Goal: Information Seeking & Learning: Learn about a topic

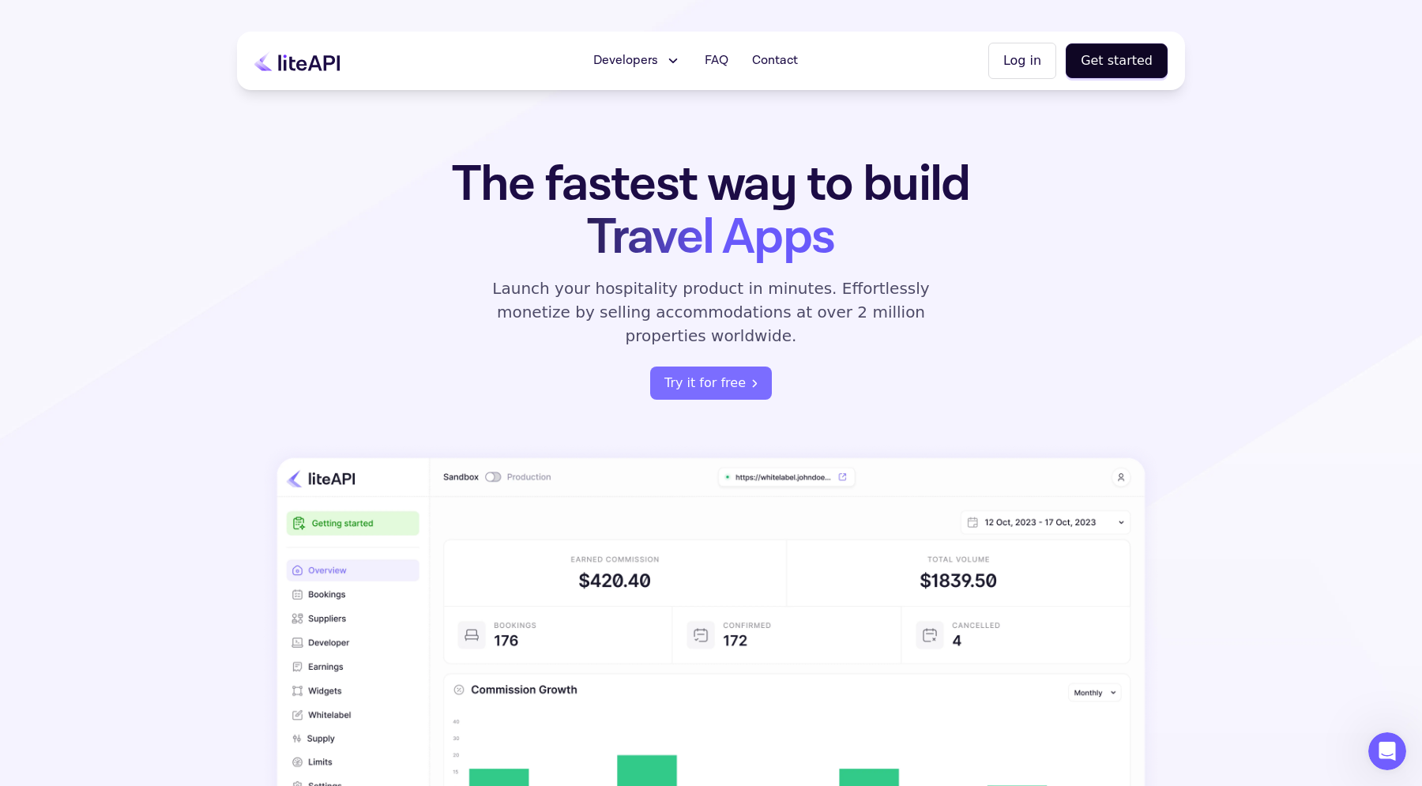
click at [606, 318] on p "Launch your hospitality product in minutes. Effortlessly monetize by selling ac…" at bounding box center [711, 312] width 474 height 71
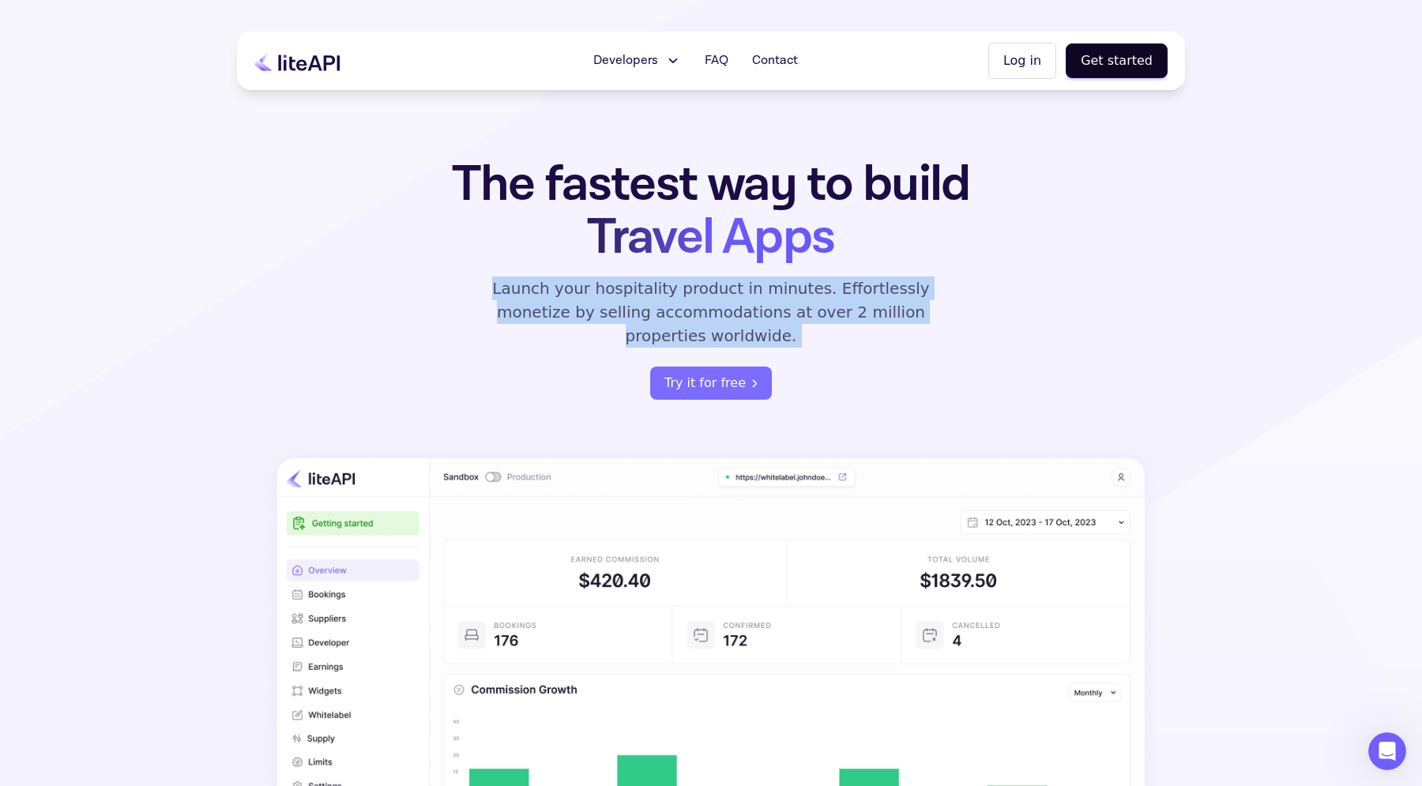
click at [606, 318] on p "Launch your hospitality product in minutes. Effortlessly monetize by selling ac…" at bounding box center [711, 312] width 474 height 71
click at [505, 367] on div "The fastest way to build Travel Apps Launch your hospitality product in minutes…" at bounding box center [711, 279] width 618 height 242
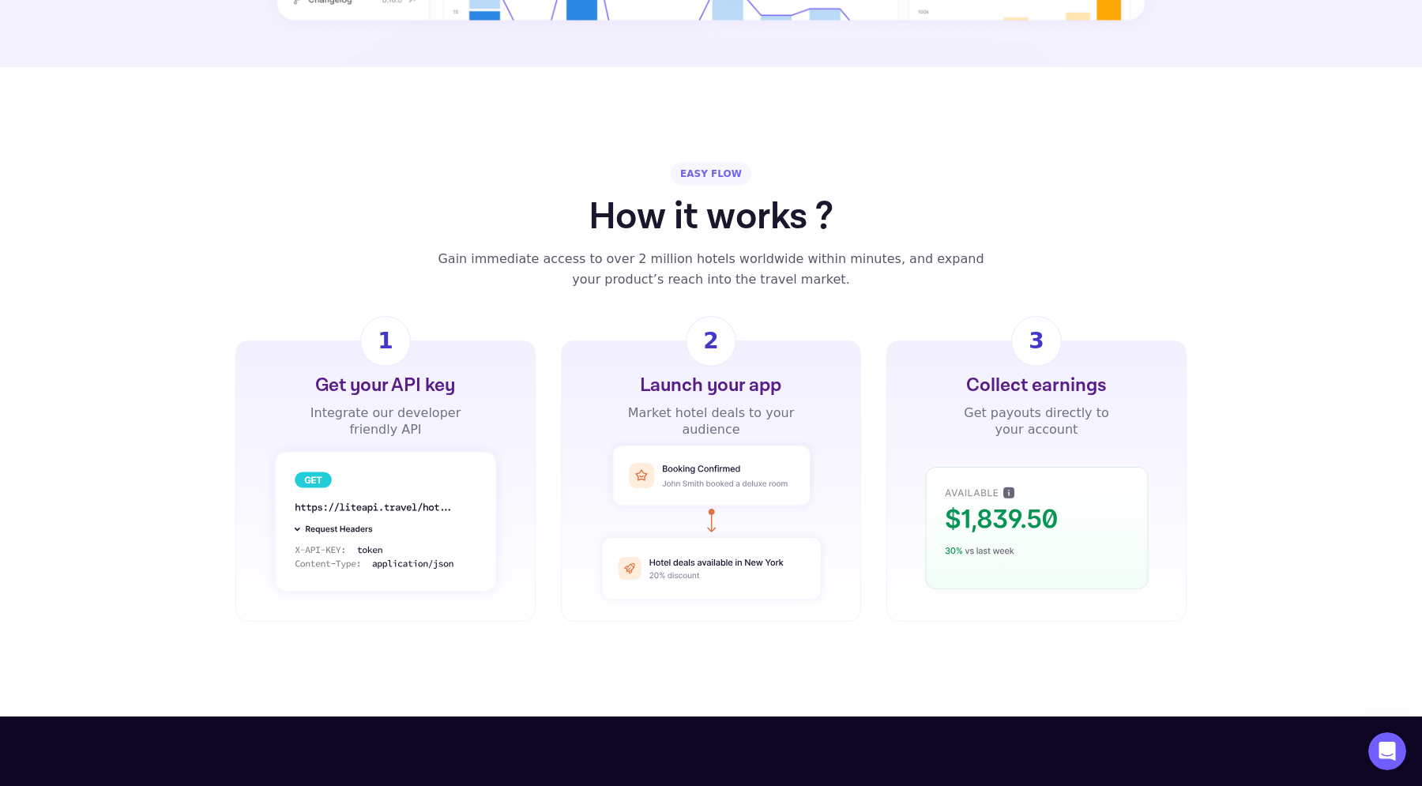
scroll to position [992, 0]
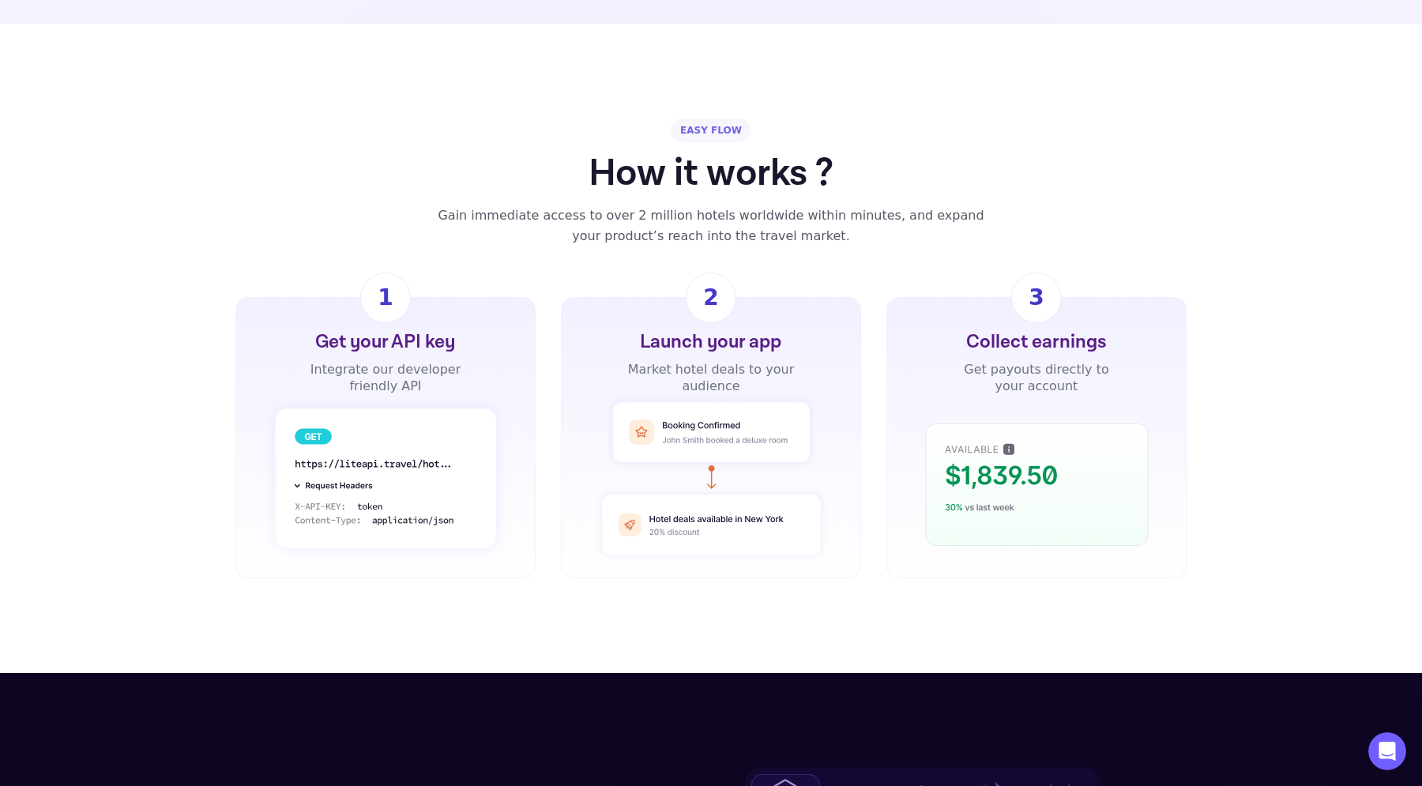
click at [610, 205] on div "Gain immediate access to over 2 million hotels worldwide within minutes, and ex…" at bounding box center [710, 225] width 567 height 41
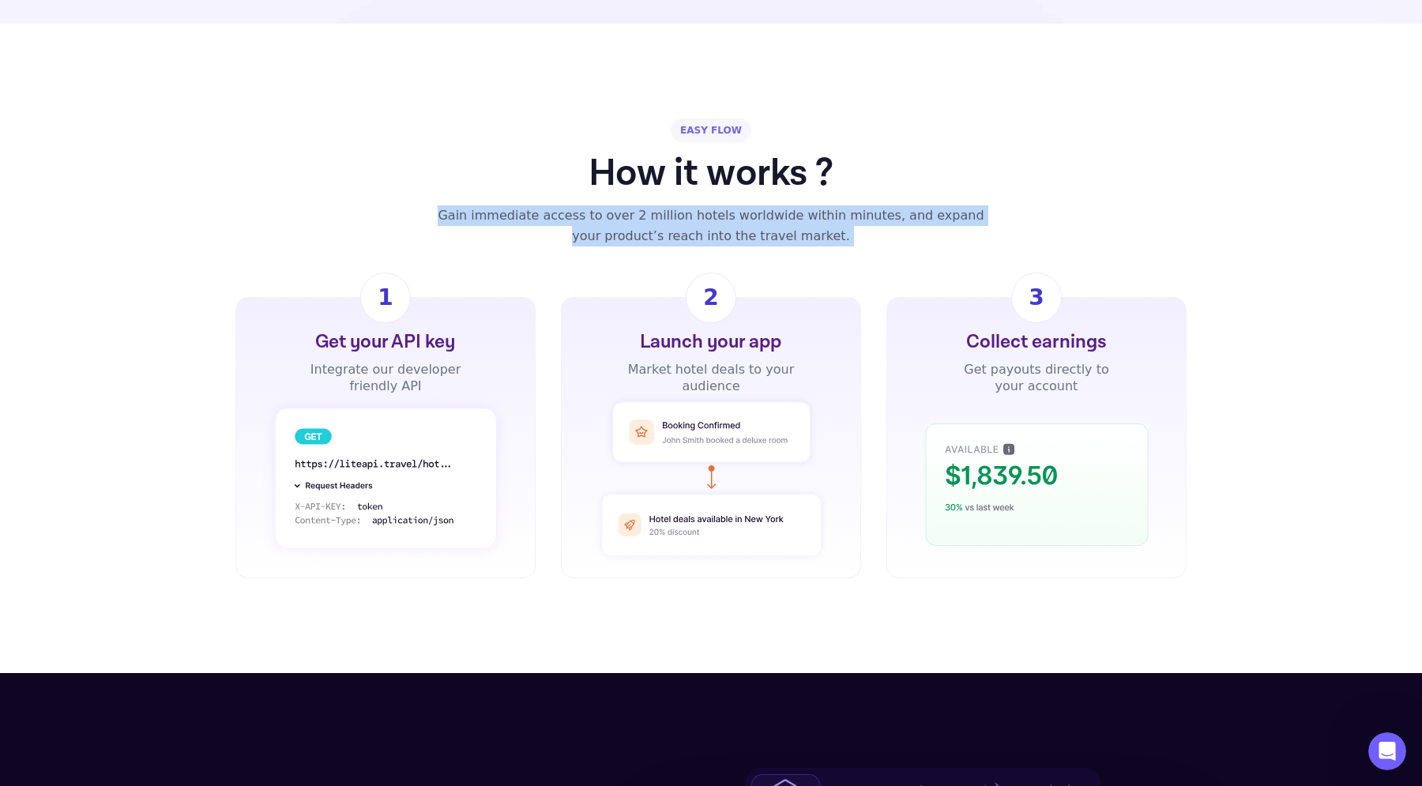
click at [610, 205] on div "Gain immediate access to over 2 million hotels worldwide within minutes, and ex…" at bounding box center [710, 225] width 567 height 41
click at [531, 224] on div "EASY FLOW How it works ? Gain immediate access to over 2 million hotels worldwi…" at bounding box center [711, 349] width 1422 height 460
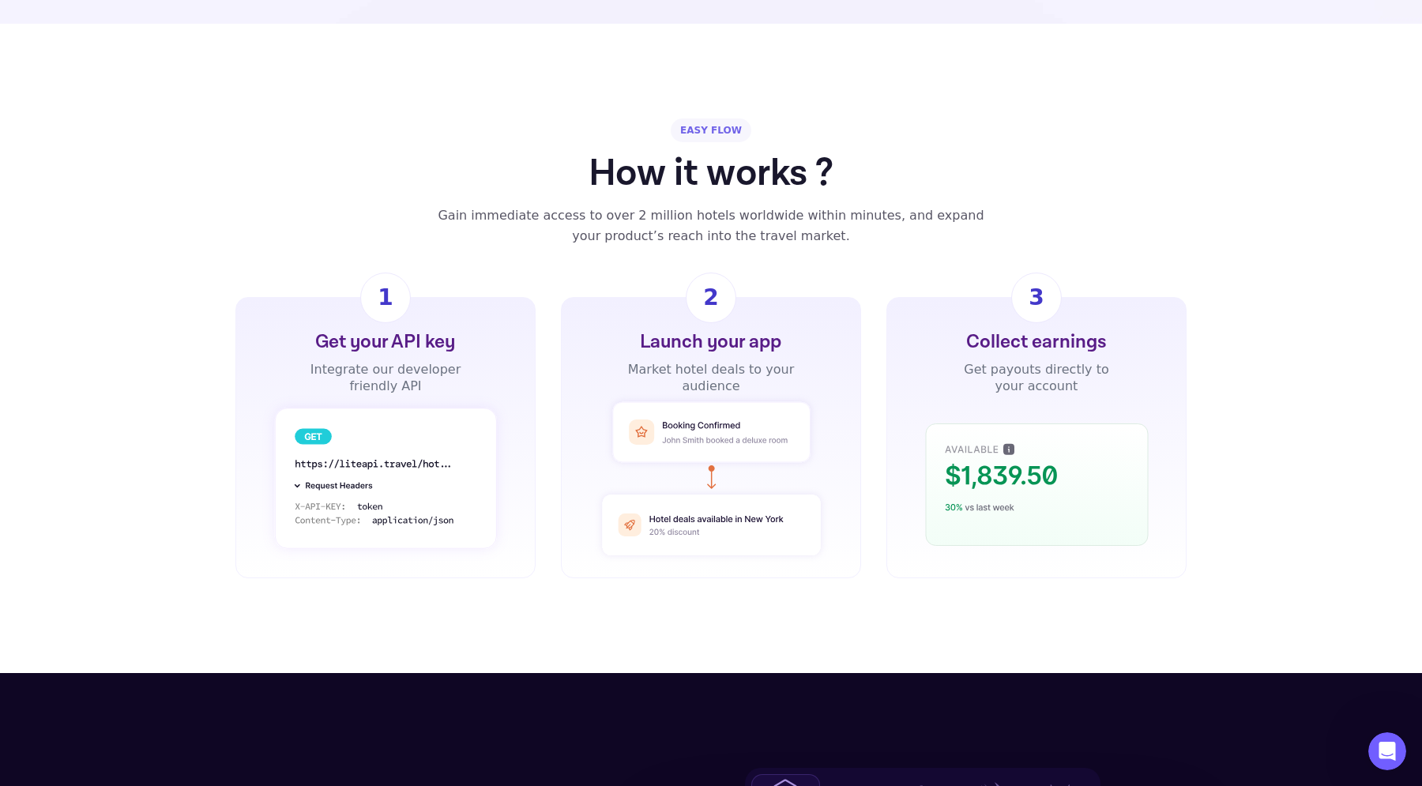
click at [608, 205] on div "Gain immediate access to over 2 million hotels worldwide within minutes, and ex…" at bounding box center [710, 225] width 567 height 41
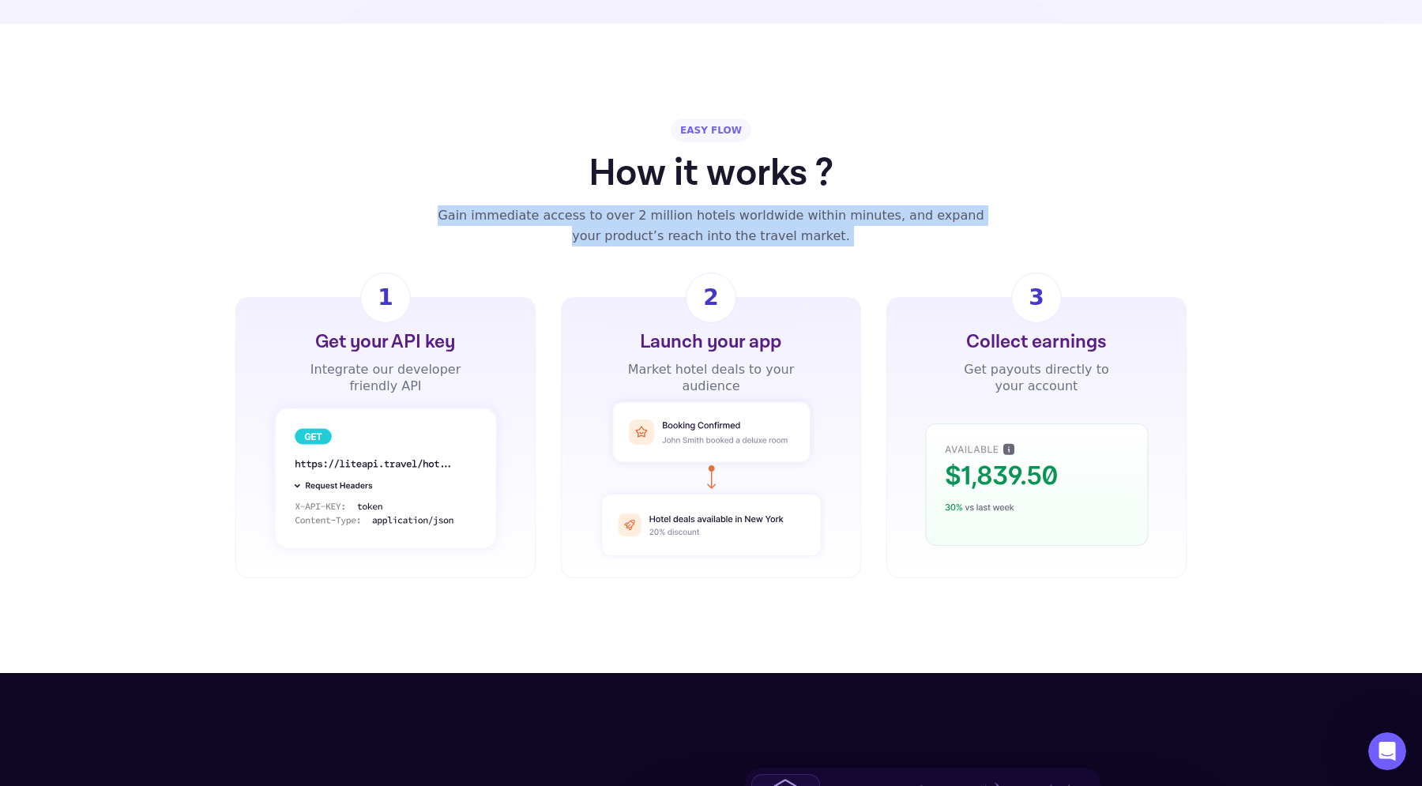
click at [560, 268] on div "EASY FLOW How it works ? Gain immediate access to over 2 million hotels worldwi…" at bounding box center [711, 349] width 1422 height 460
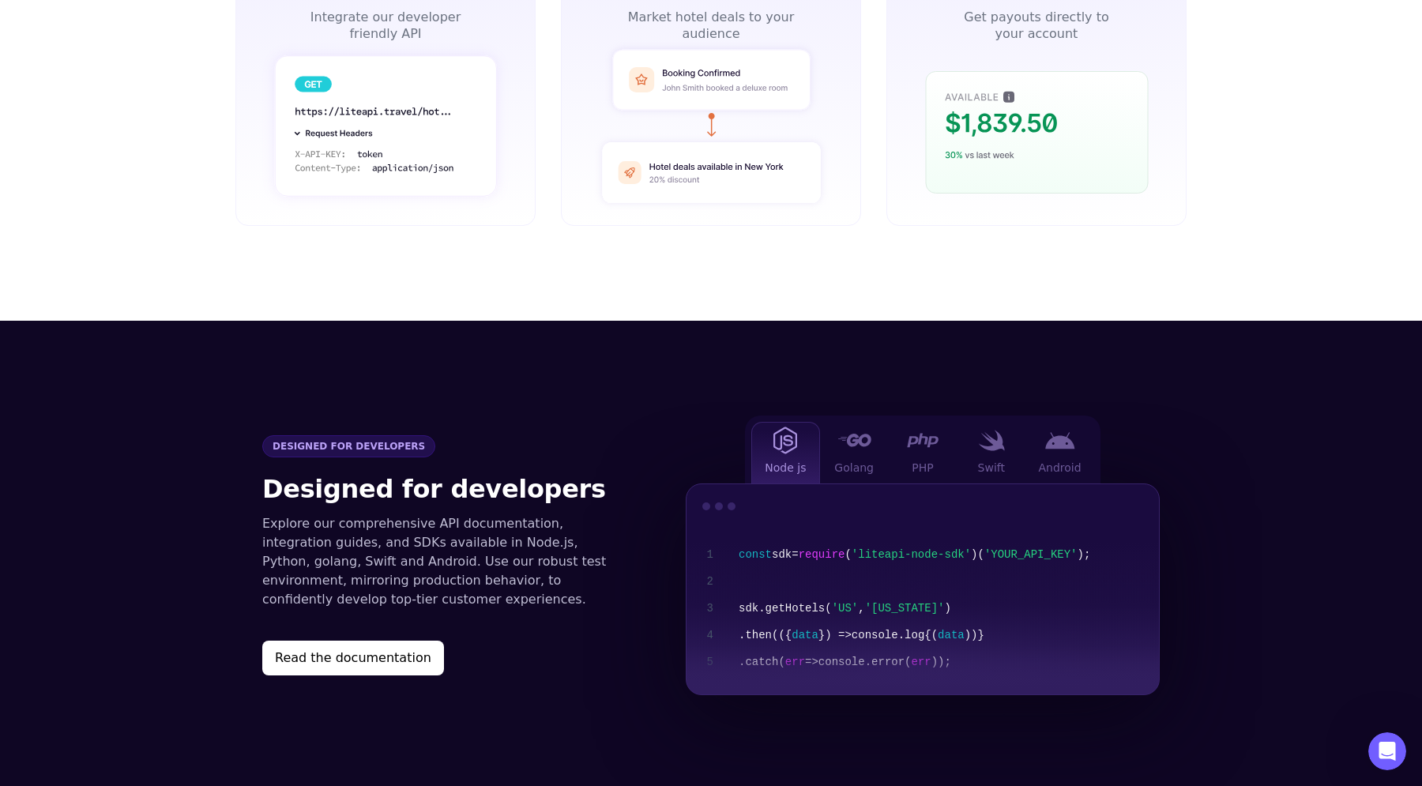
scroll to position [1577, 0]
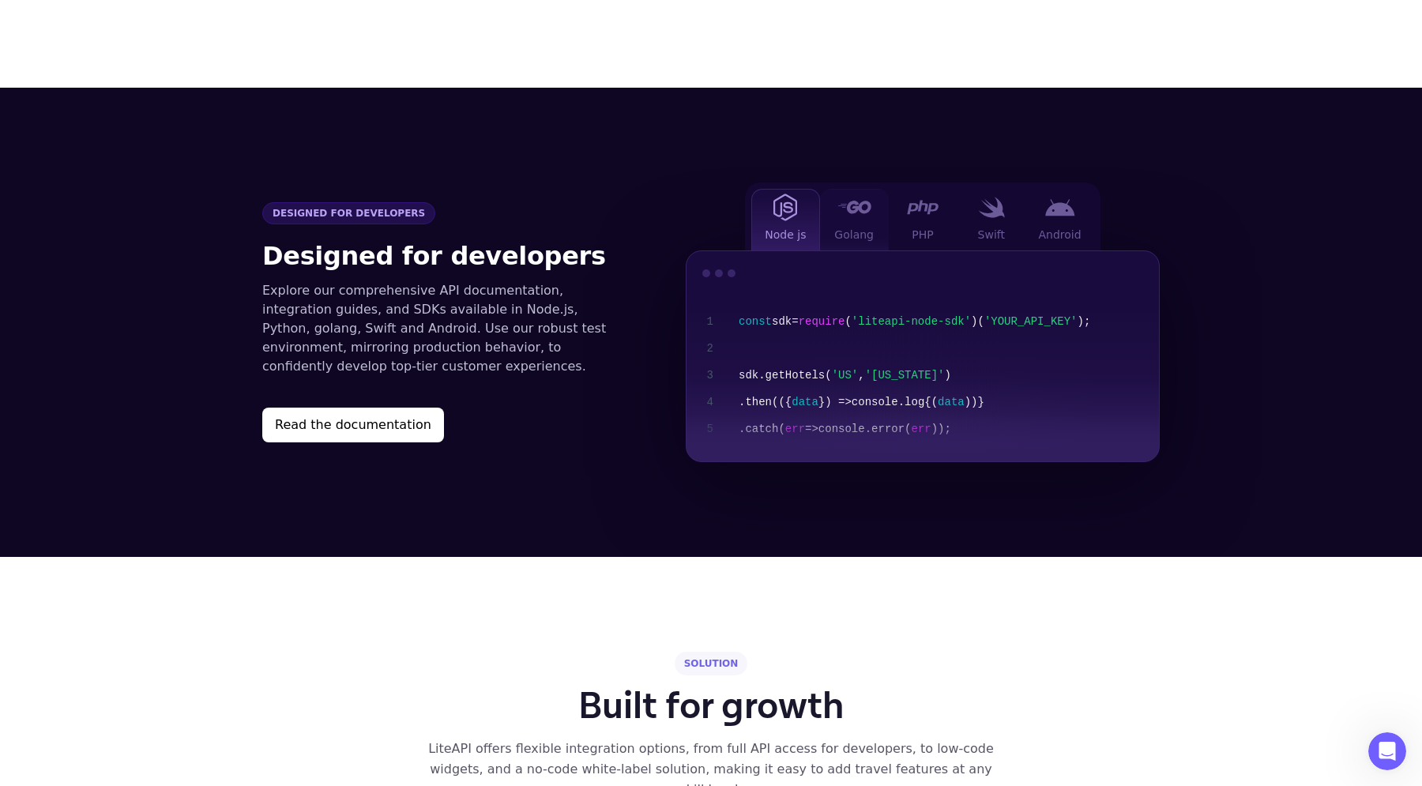
click at [879, 189] on div "Golang" at bounding box center [854, 220] width 69 height 62
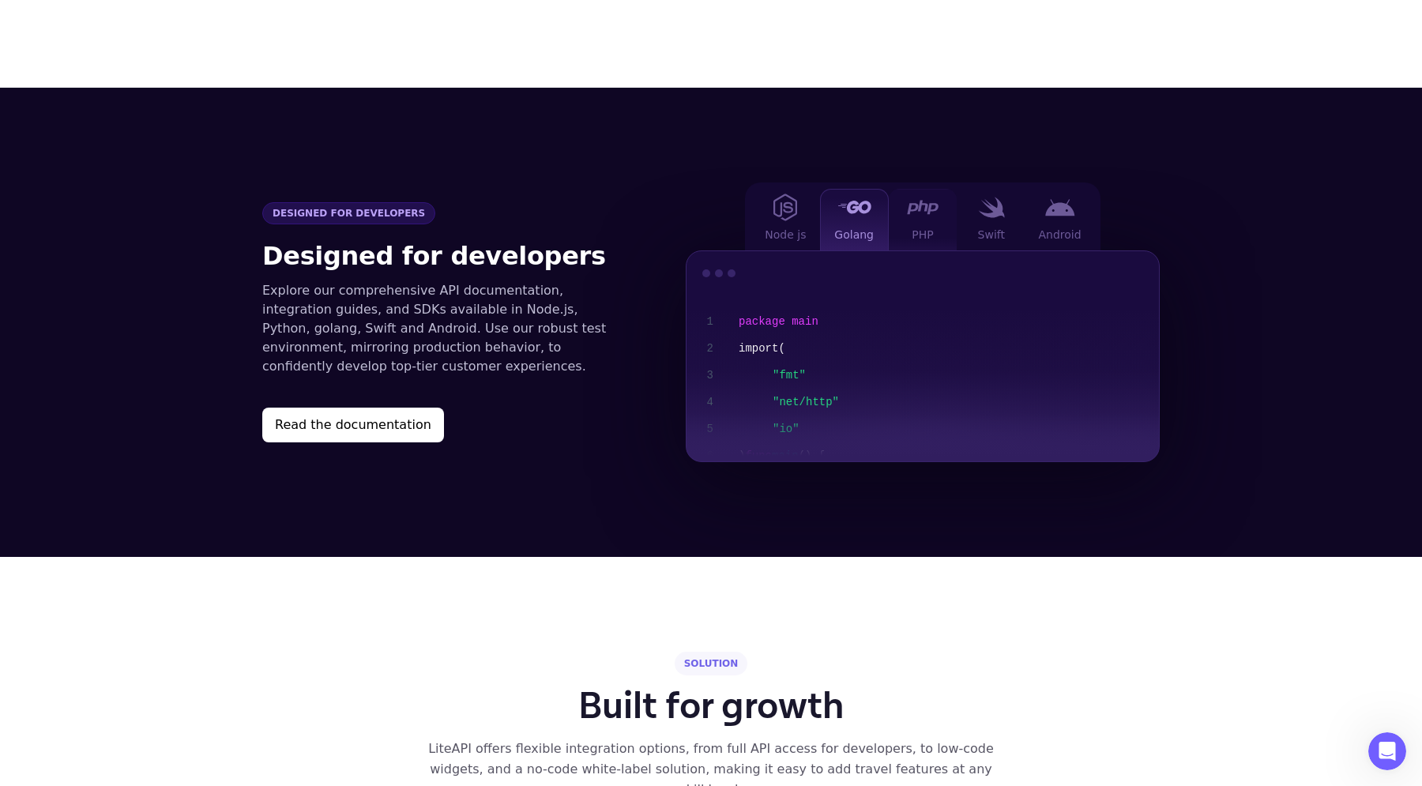
click at [941, 193] on div "PHP" at bounding box center [923, 220] width 69 height 62
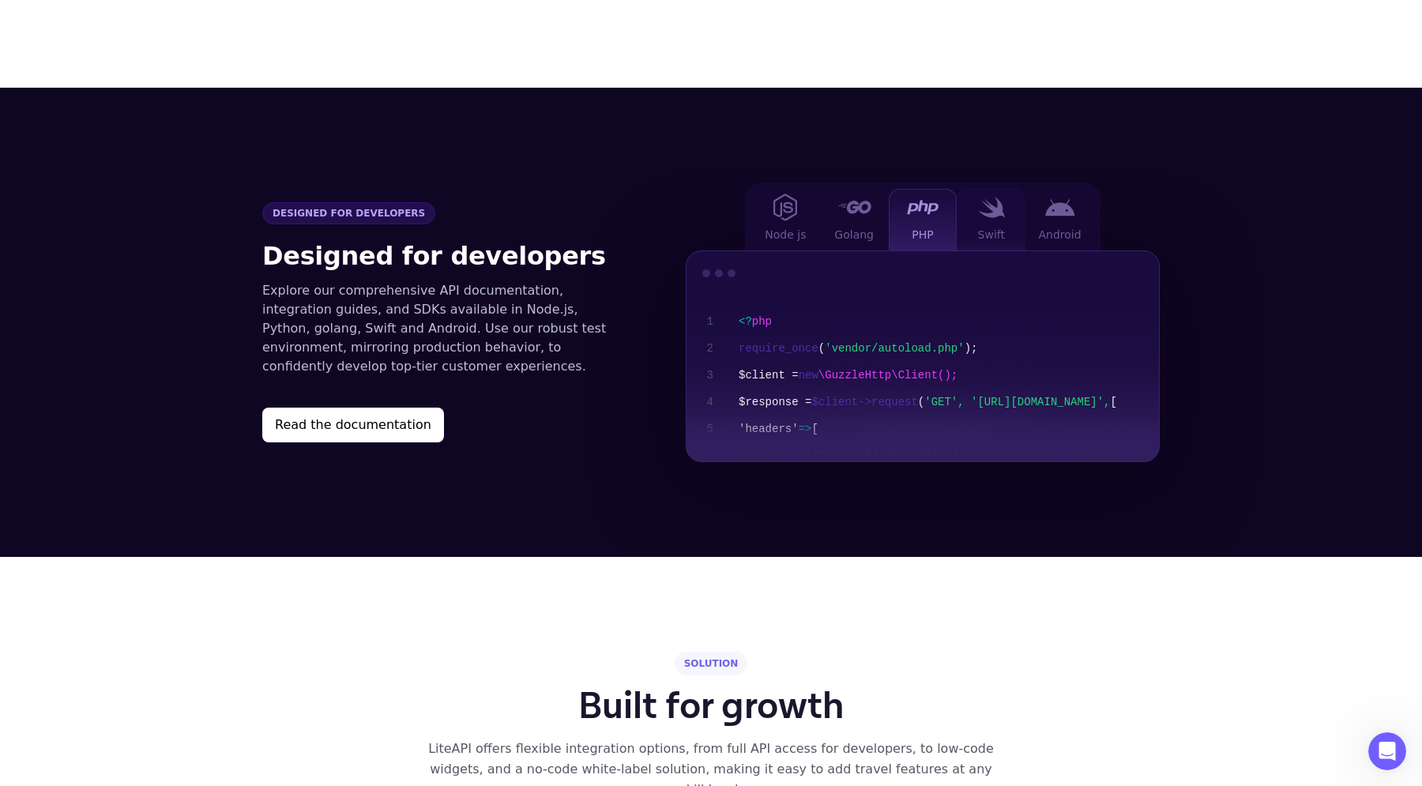
click at [989, 196] on div "Swift" at bounding box center [991, 220] width 69 height 62
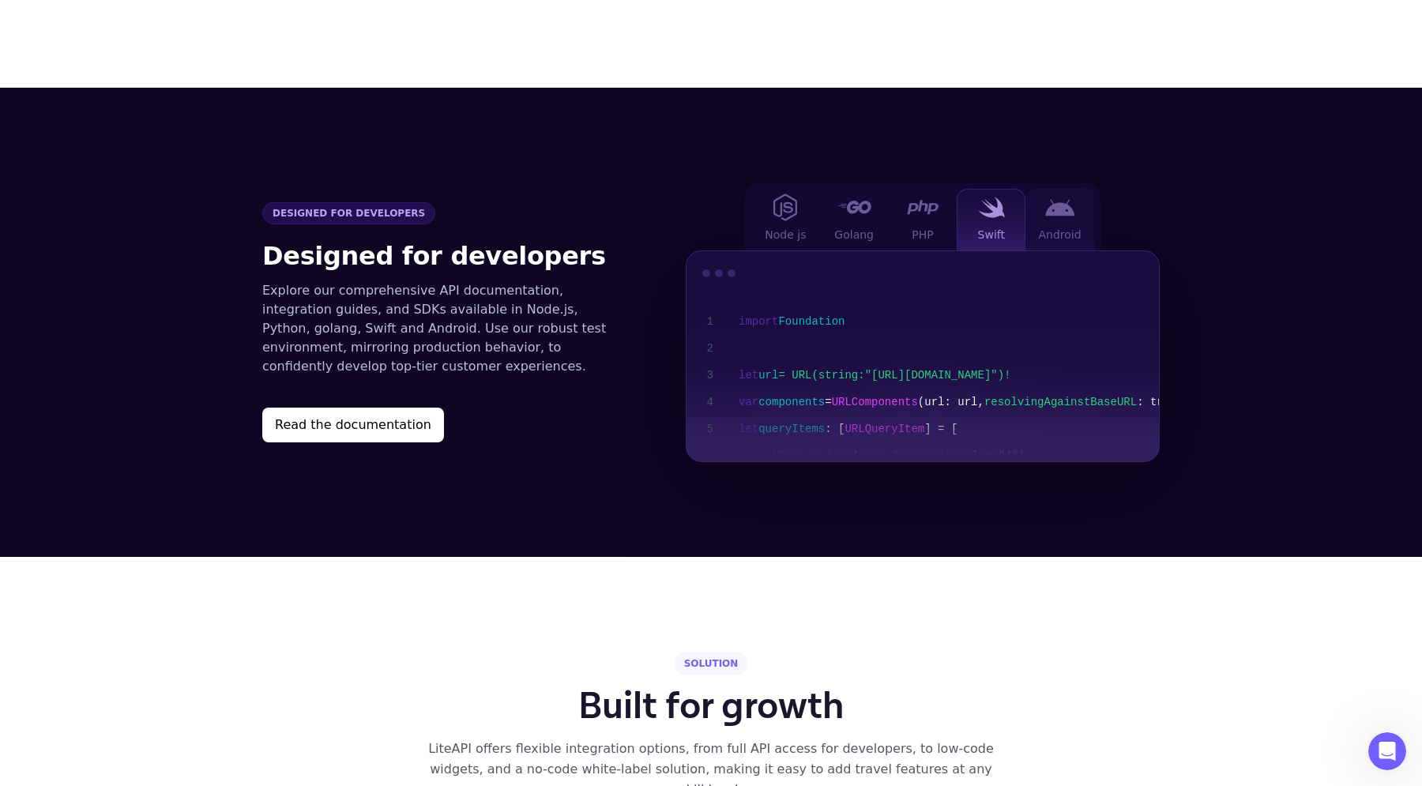
click at [1058, 196] on div "Android" at bounding box center [1060, 220] width 69 height 62
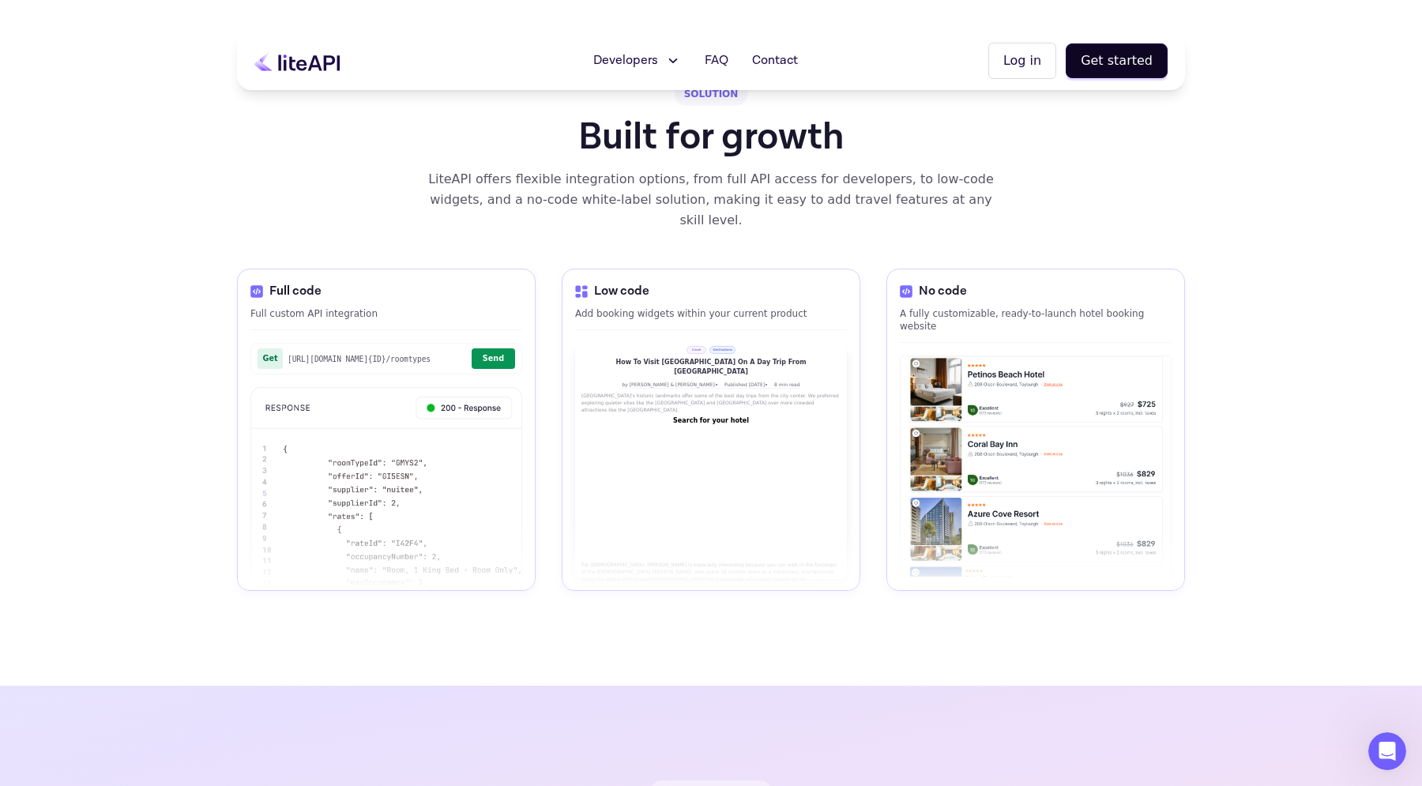
scroll to position [2048, 0]
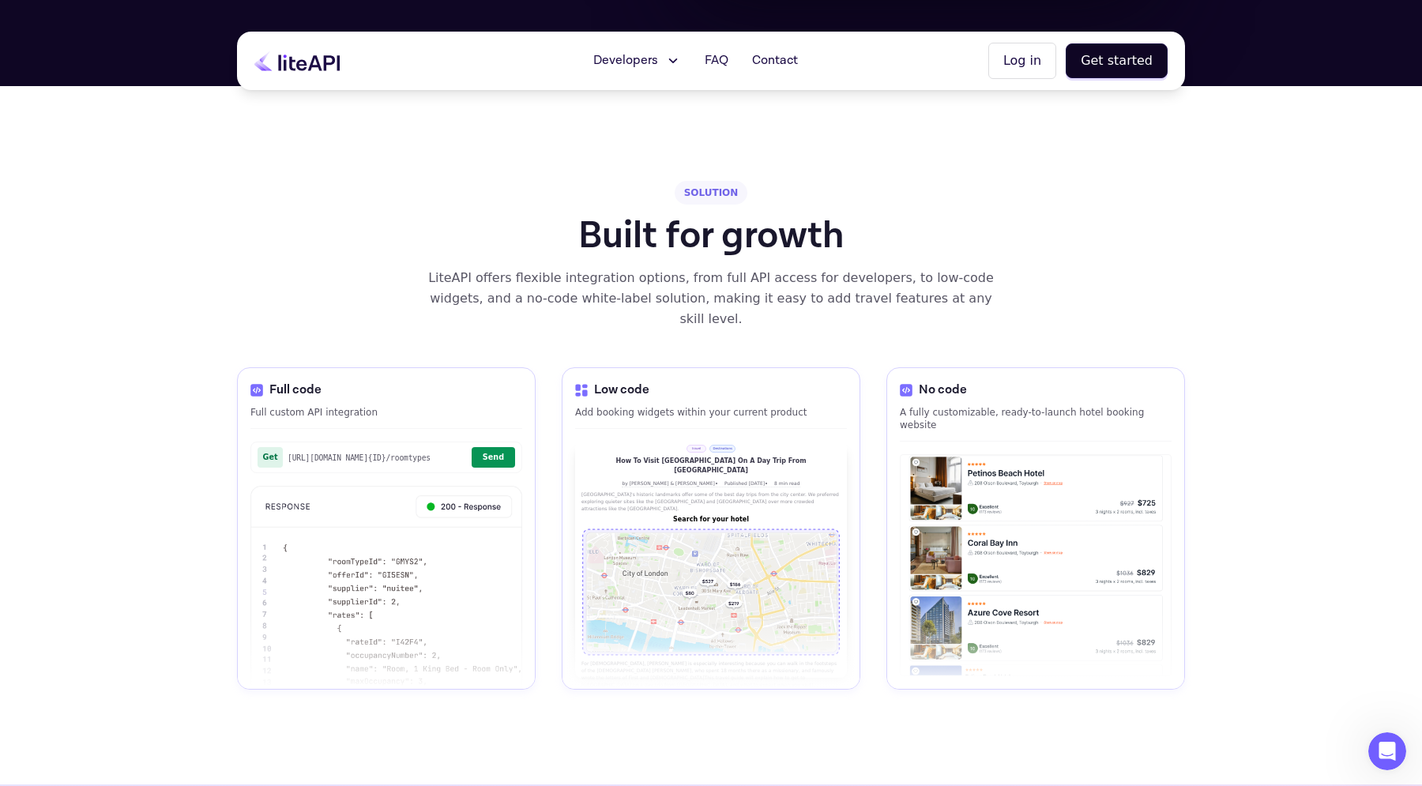
click at [631, 226] on h1 "Built for growth" at bounding box center [711, 236] width 266 height 38
click at [619, 268] on div "LiteAPI offers flexible integration options, from full API access for developer…" at bounding box center [710, 299] width 567 height 62
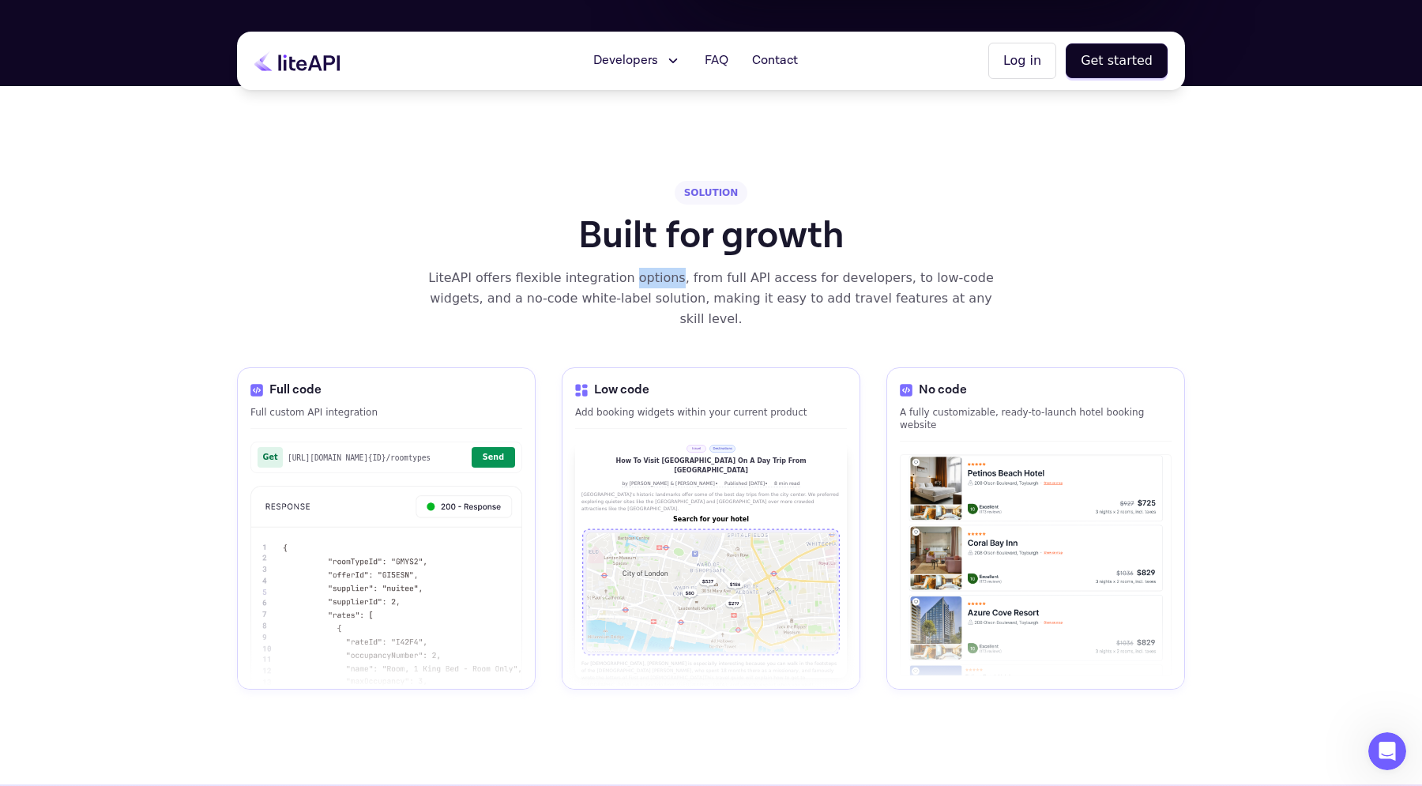
click at [619, 268] on div "LiteAPI offers flexible integration options, from full API access for developer…" at bounding box center [710, 299] width 567 height 62
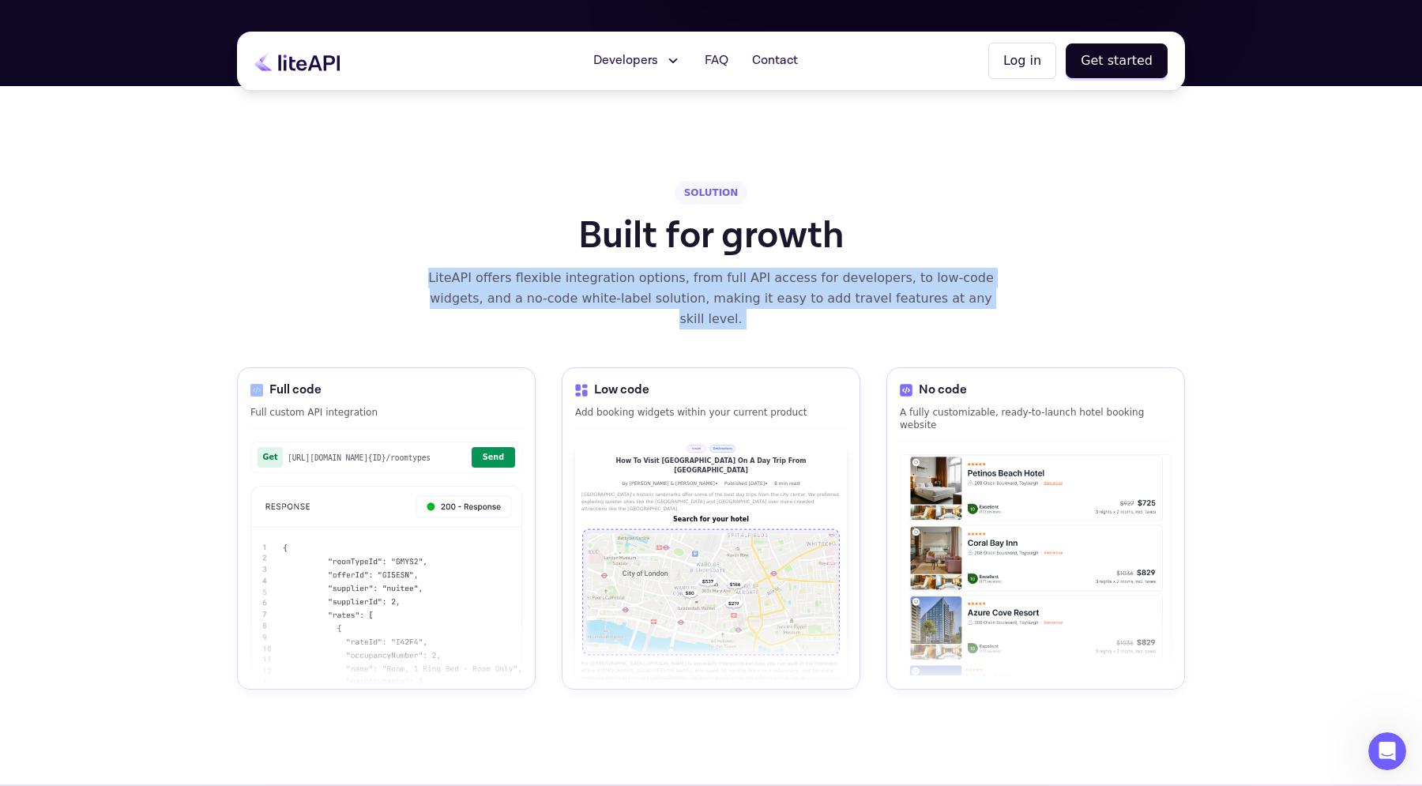
click at [616, 288] on section "SOLUTION Built for growth LiteAPI offers flexible integration options, from ful…" at bounding box center [711, 435] width 948 height 698
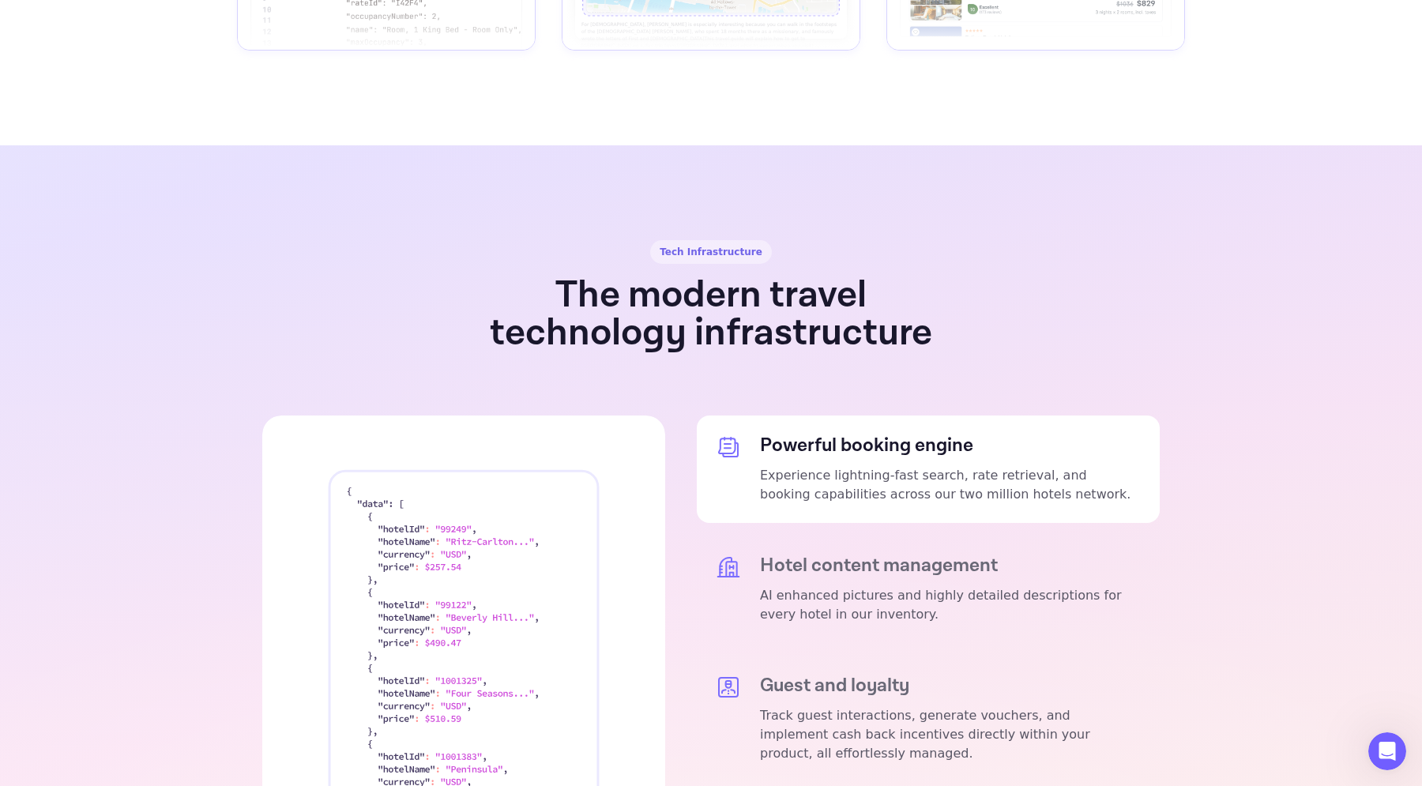
scroll to position [2738, 0]
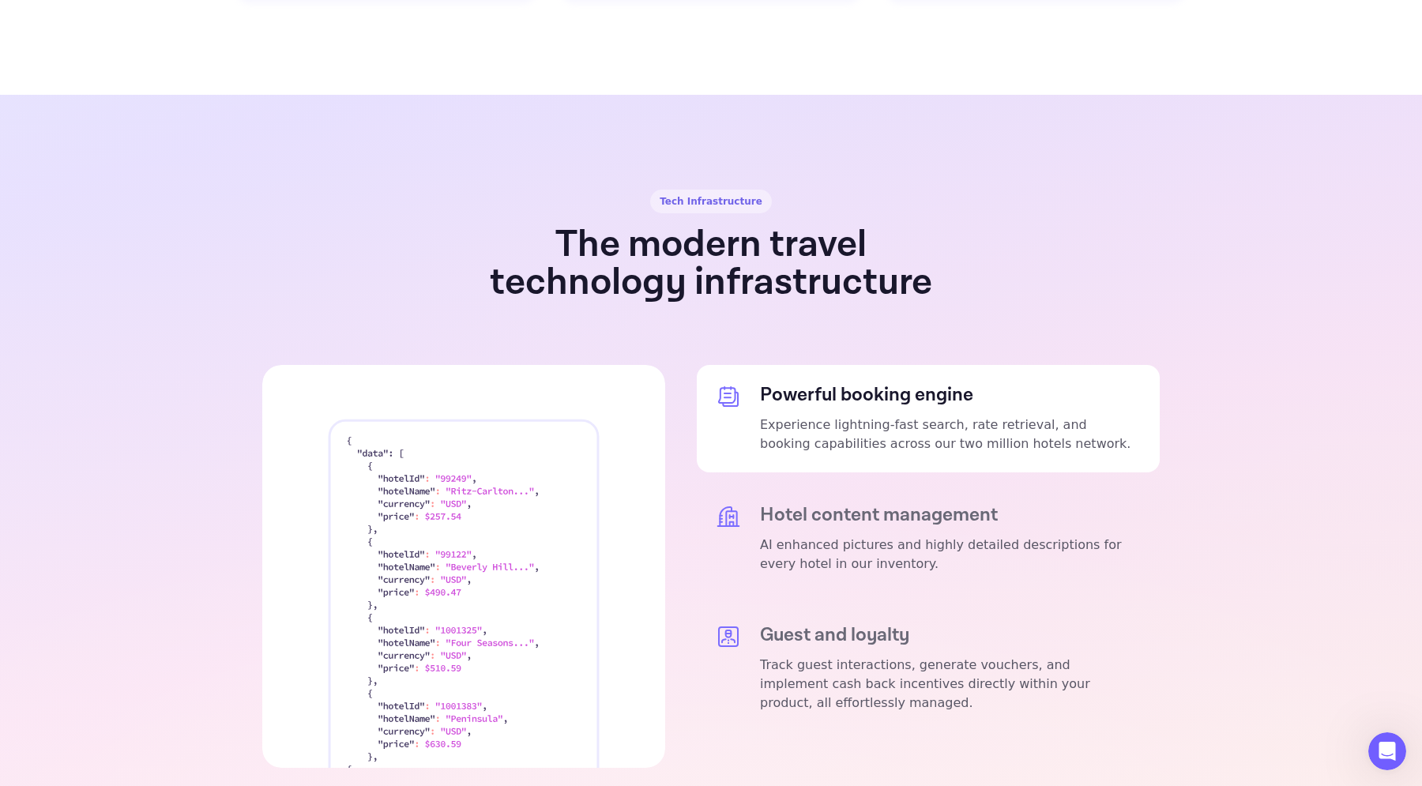
click at [606, 226] on h1 "The modern travel technology infrastructure" at bounding box center [711, 264] width 483 height 76
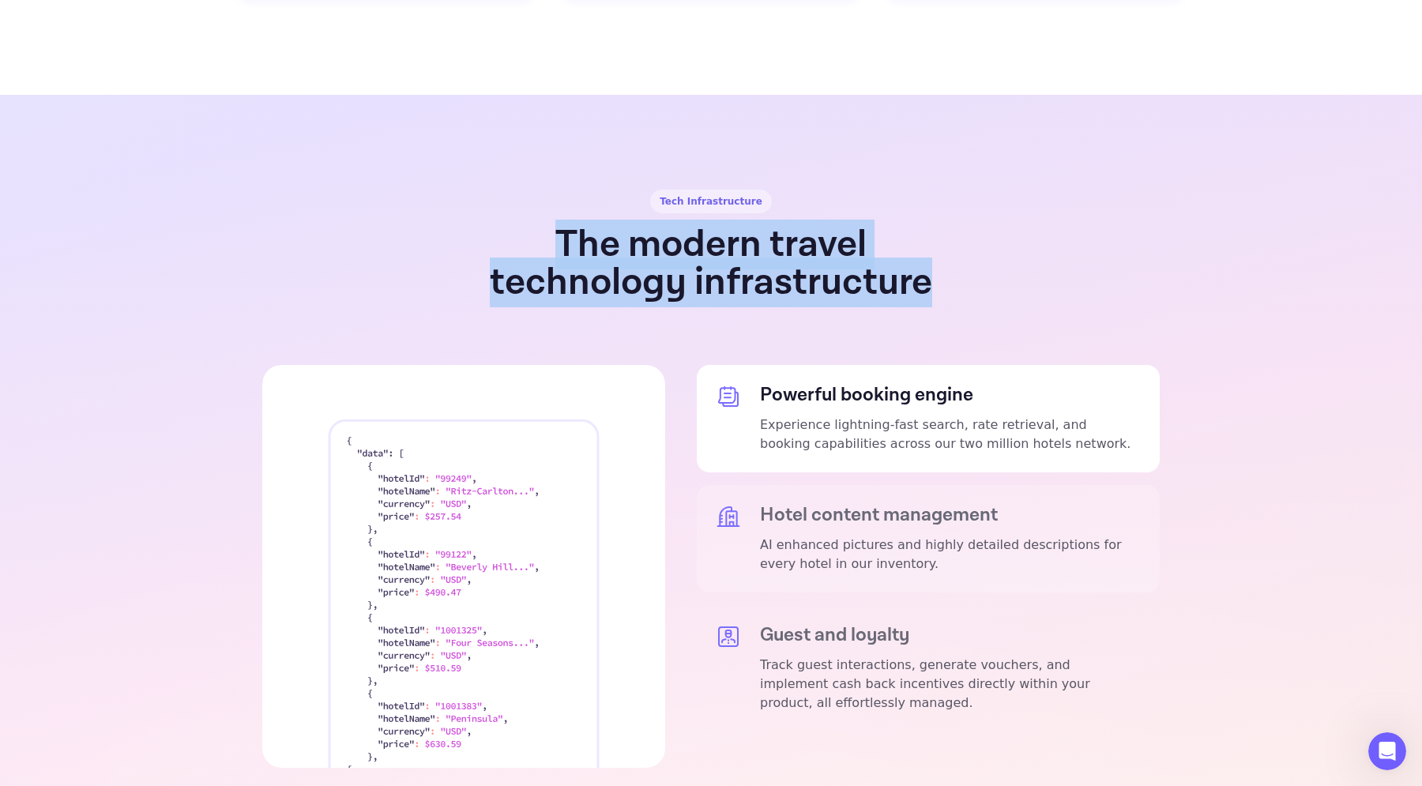
click at [854, 504] on div "Hotel content management AI enhanced pictures and highly detailed descriptions …" at bounding box center [950, 539] width 381 height 70
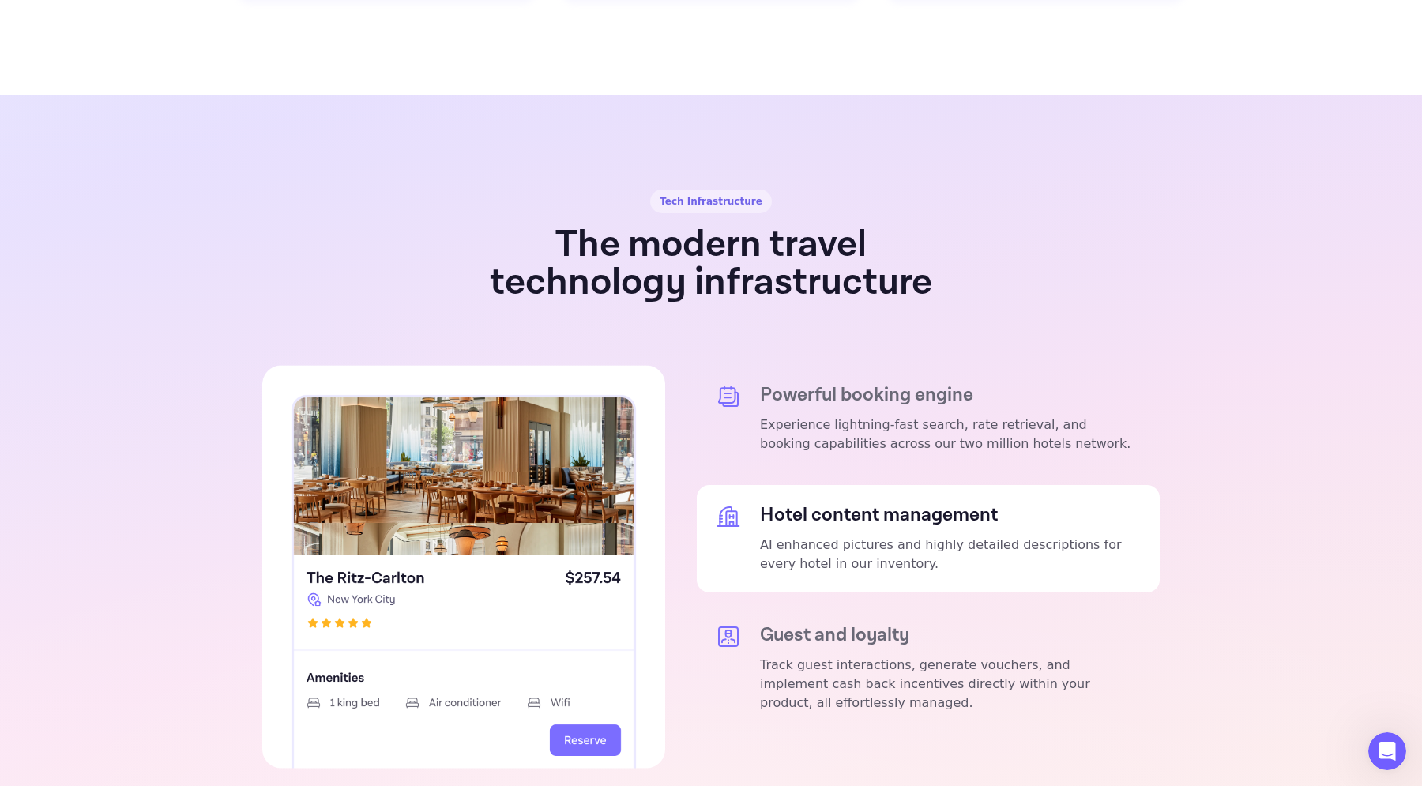
click at [815, 541] on div "Hotel content management AI enhanced pictures and highly detailed descriptions …" at bounding box center [928, 538] width 463 height 107
click at [810, 624] on h5 "Guest and loyalty" at bounding box center [950, 635] width 381 height 22
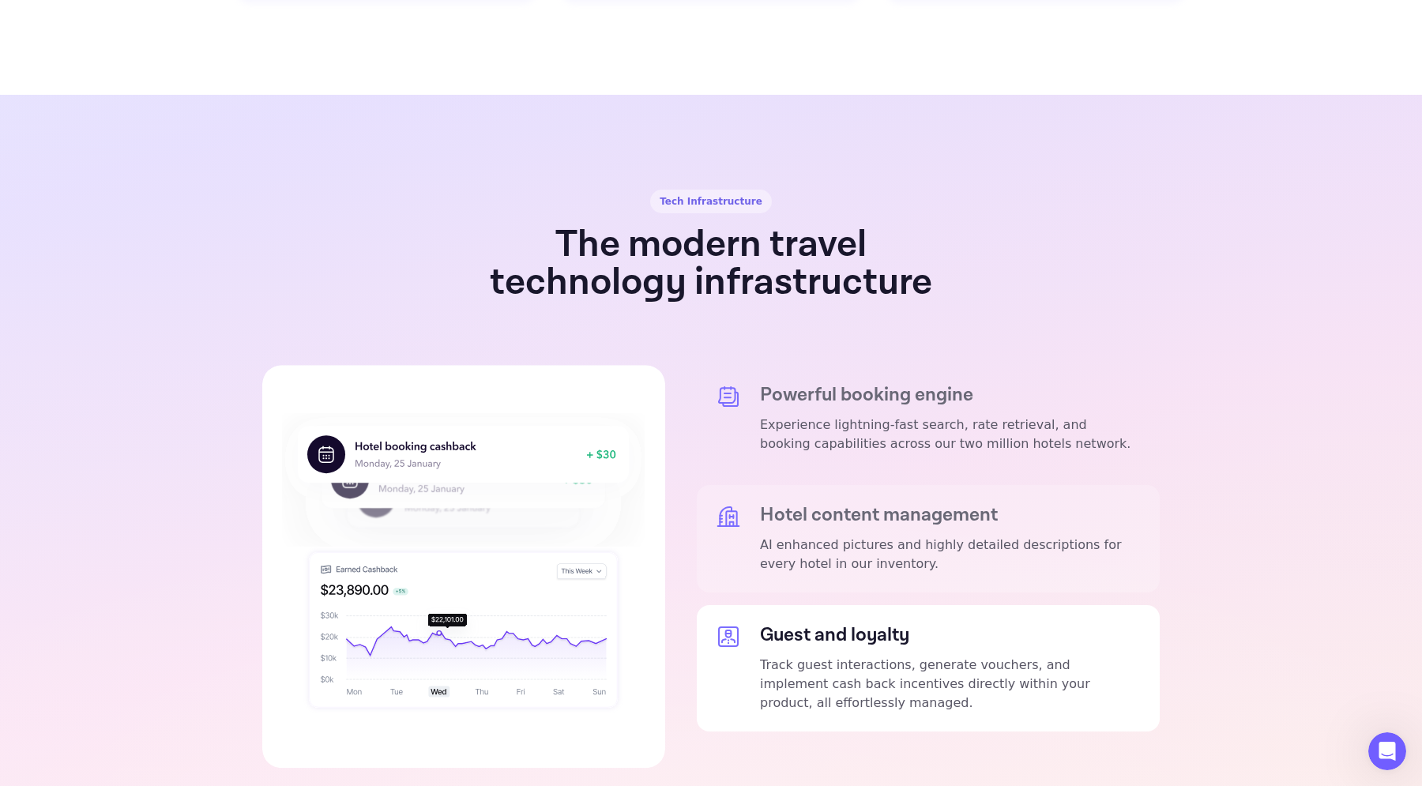
click at [853, 485] on div "Hotel content management AI enhanced pictures and highly detailed descriptions …" at bounding box center [928, 538] width 463 height 107
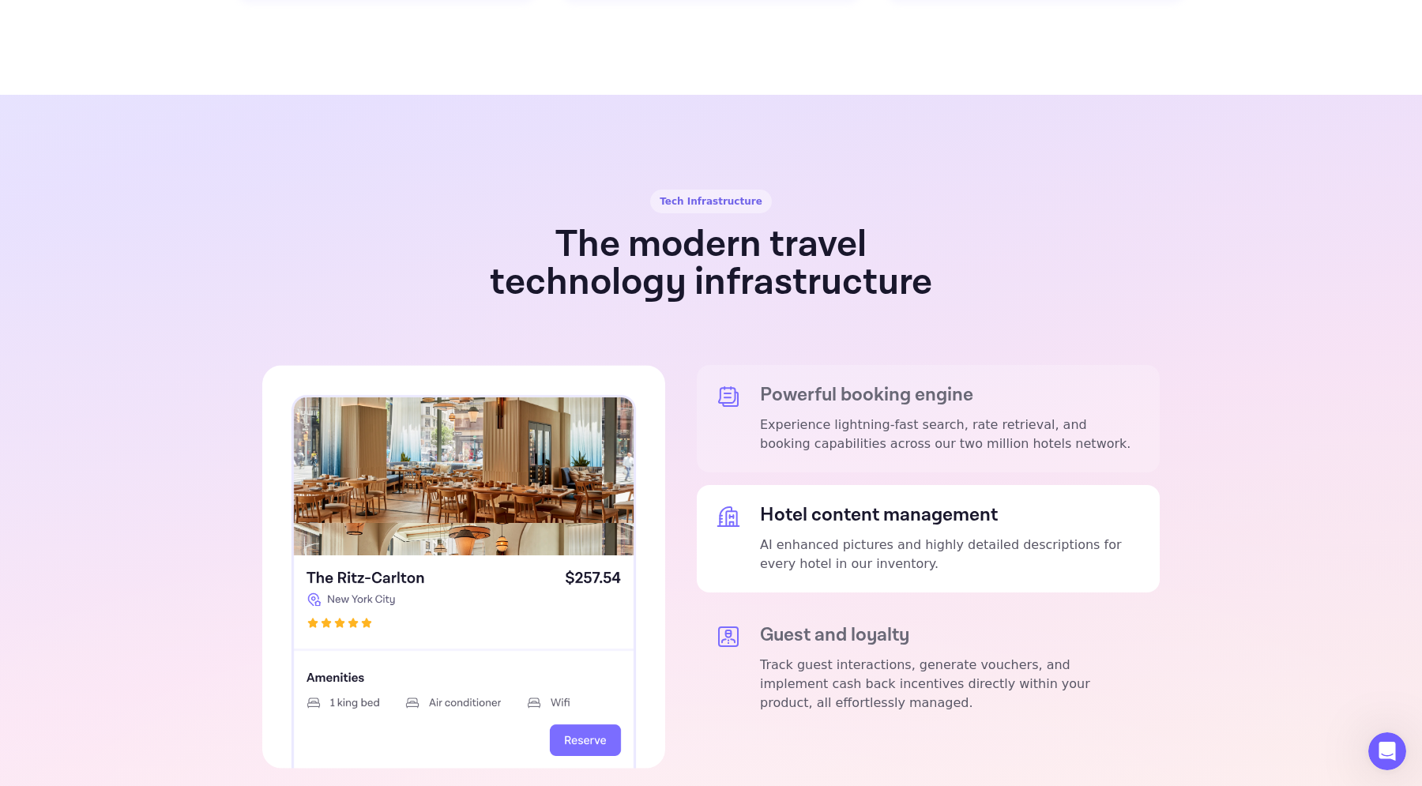
click at [864, 416] on p "Experience lightning-fast search, rate retrieval, and booking capabilities acro…" at bounding box center [950, 435] width 381 height 38
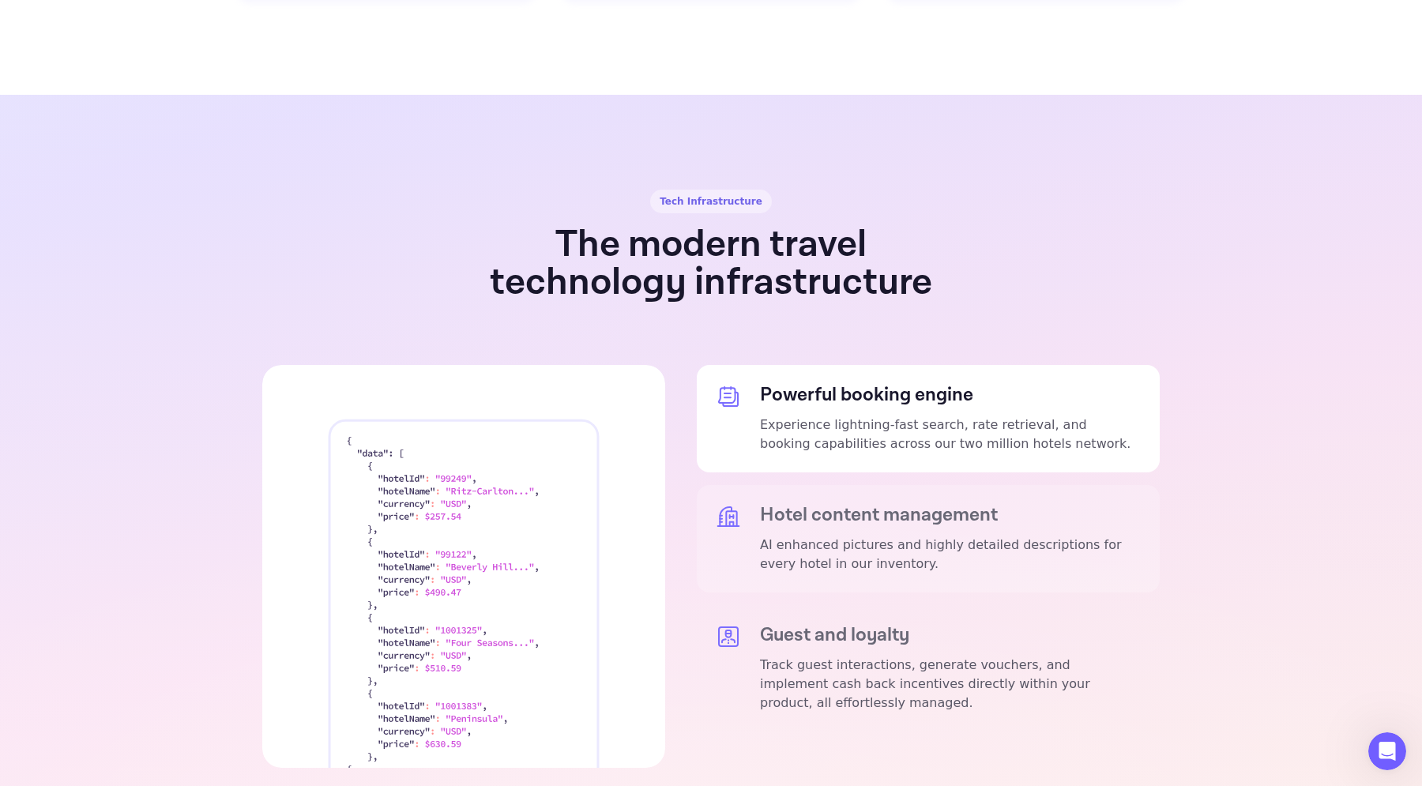
click at [841, 536] on p "AI enhanced pictures and highly detailed descriptions for every hotel in our in…" at bounding box center [950, 555] width 381 height 38
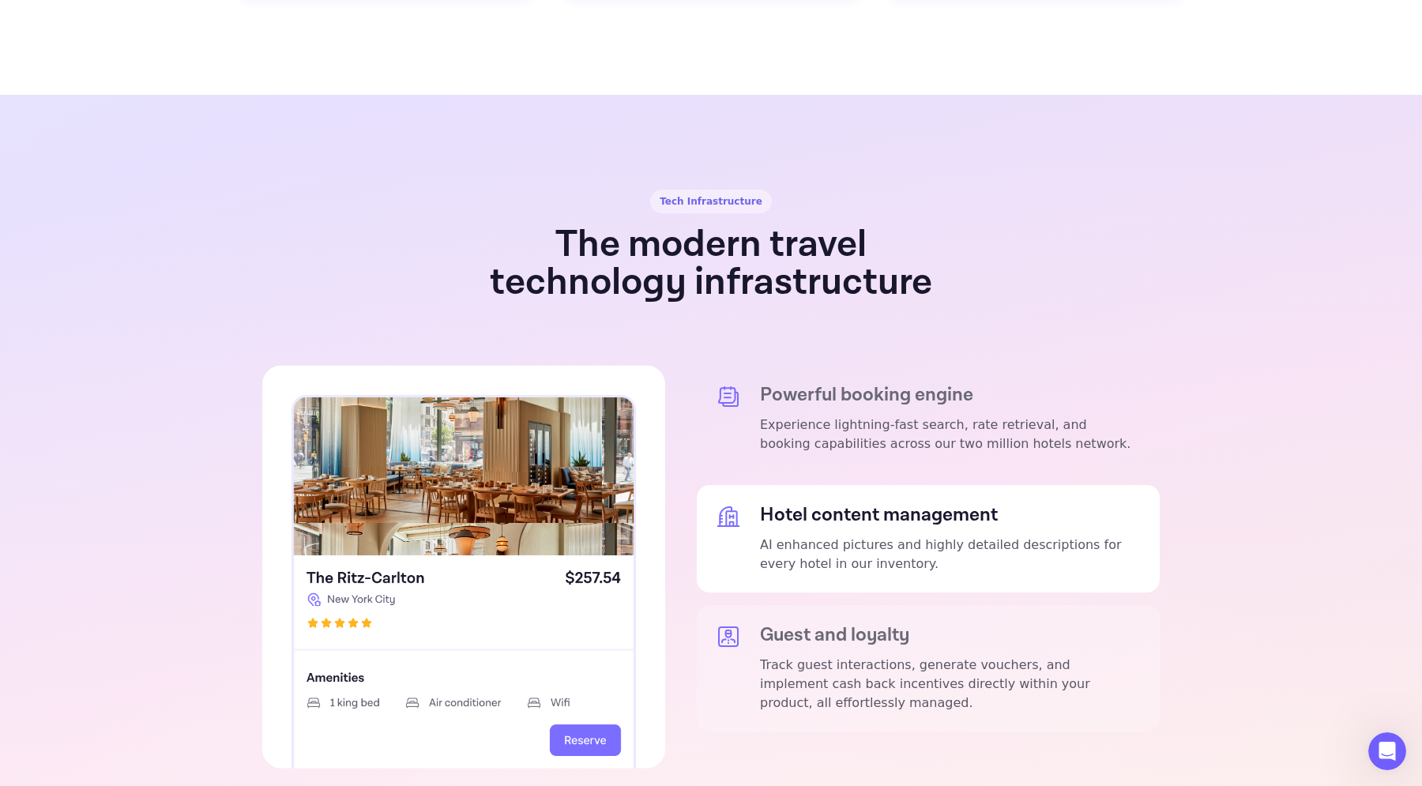
click at [798, 624] on h5 "Guest and loyalty" at bounding box center [950, 635] width 381 height 22
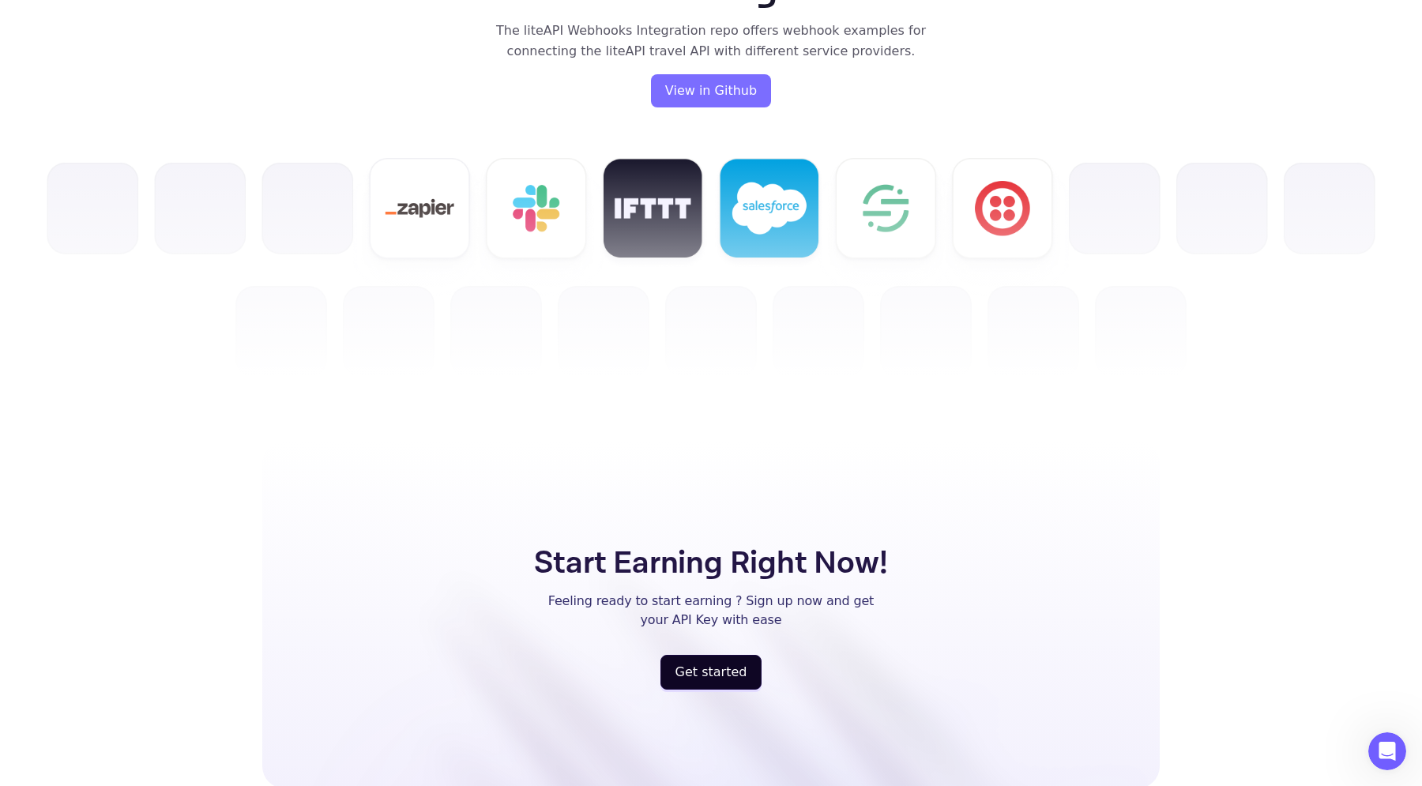
scroll to position [3837, 0]
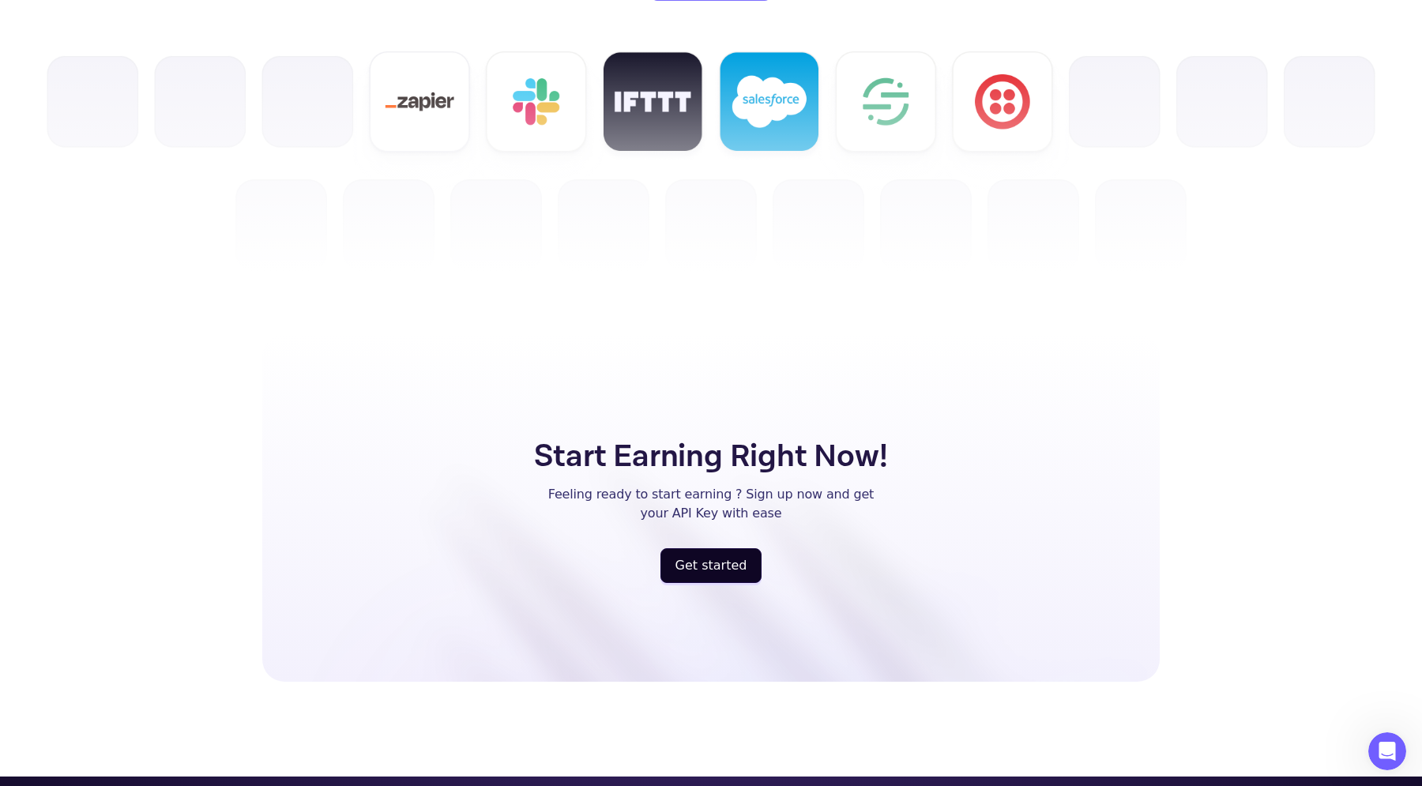
click at [644, 435] on h5 "Start Earning Right Now!" at bounding box center [710, 456] width 353 height 47
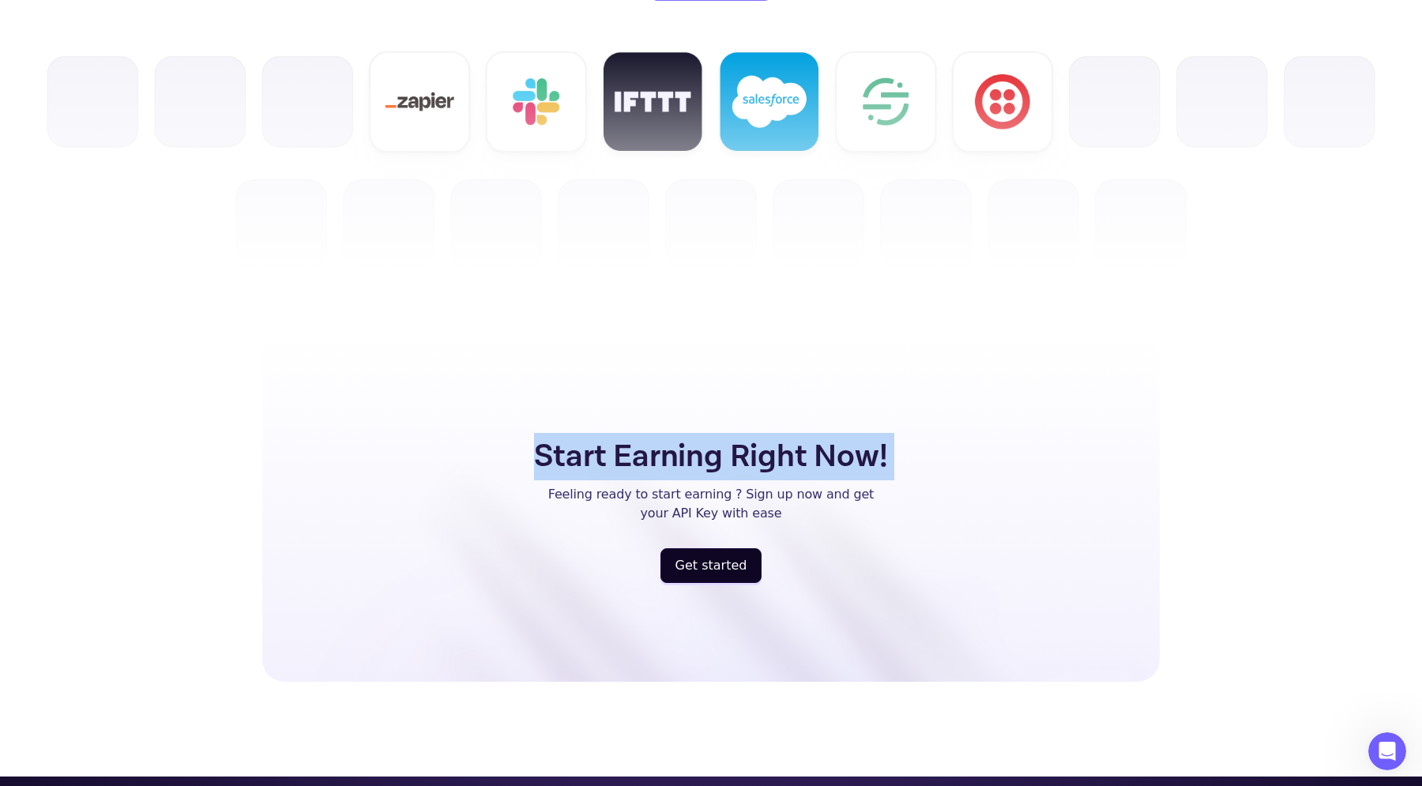
click at [649, 485] on p "Feeling ready to start earning ? Sign up now and get your API Key with ease" at bounding box center [711, 504] width 326 height 38
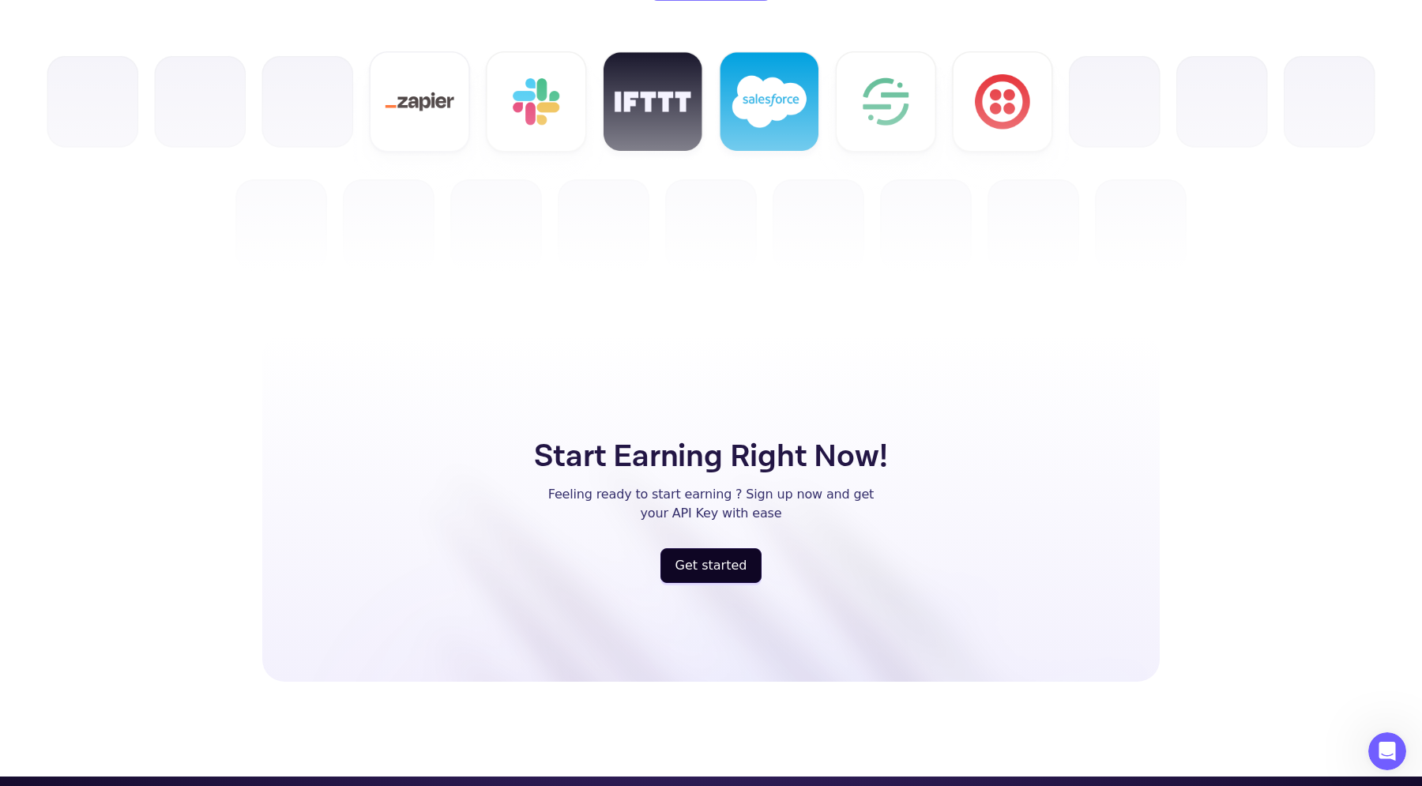
click at [649, 485] on p "Feeling ready to start earning ? Sign up now and get your API Key with ease" at bounding box center [711, 504] width 326 height 38
click at [655, 485] on p "Feeling ready to start earning ? Sign up now and get your API Key with ease" at bounding box center [711, 504] width 326 height 38
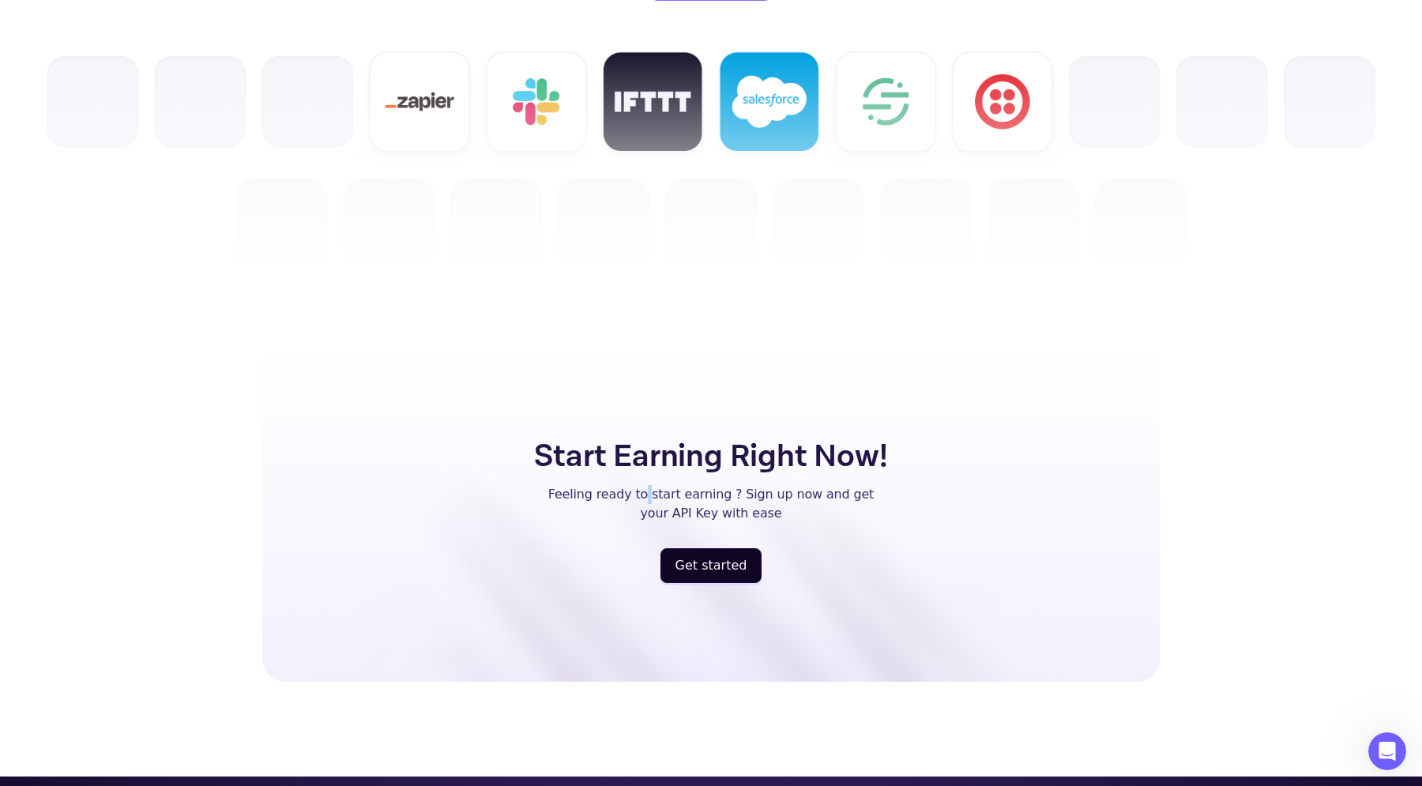
click at [655, 485] on p "Feeling ready to start earning ? Sign up now and get your API Key with ease" at bounding box center [711, 504] width 326 height 38
click at [704, 485] on p "Feeling ready to start earning ? Sign up now and get your API Key with ease" at bounding box center [711, 504] width 326 height 38
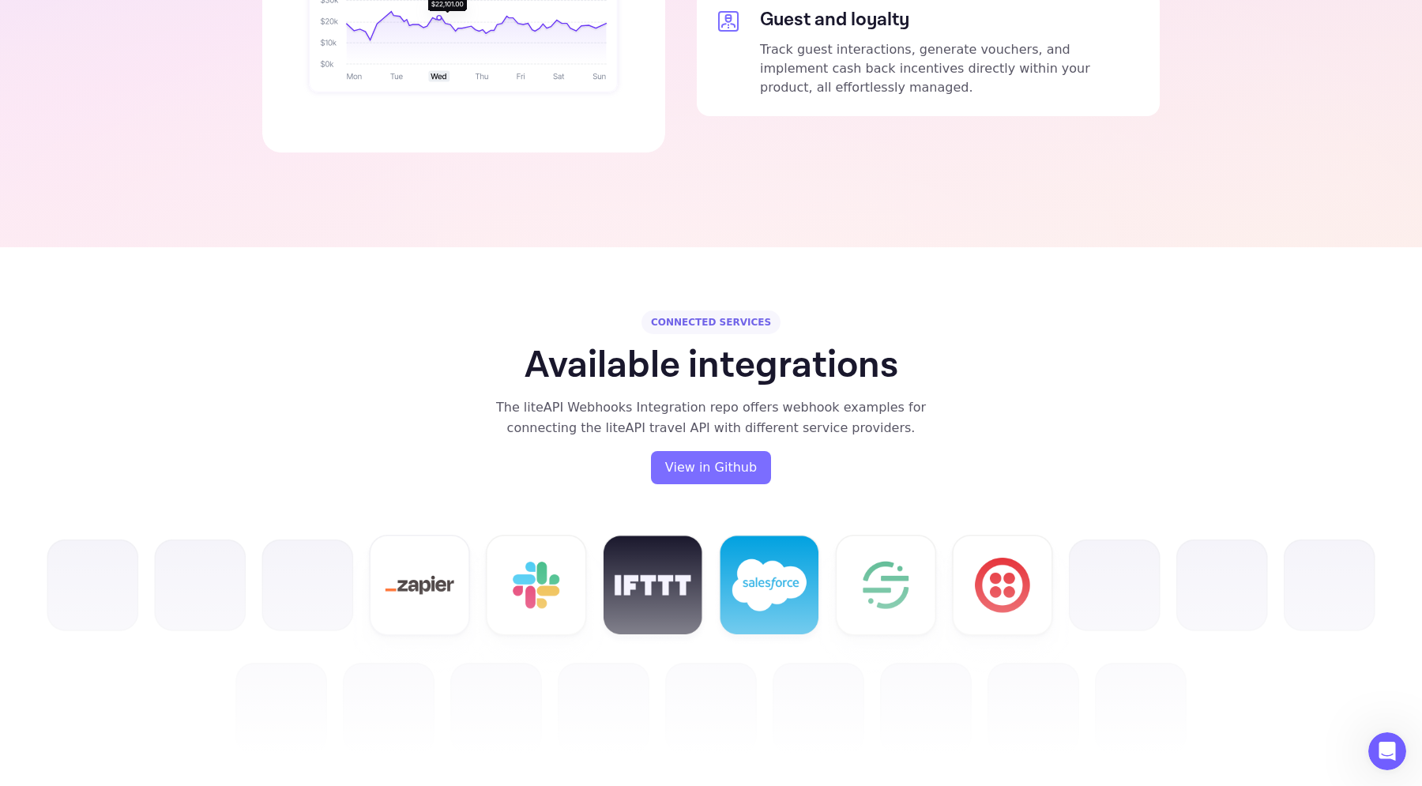
scroll to position [3415, 0]
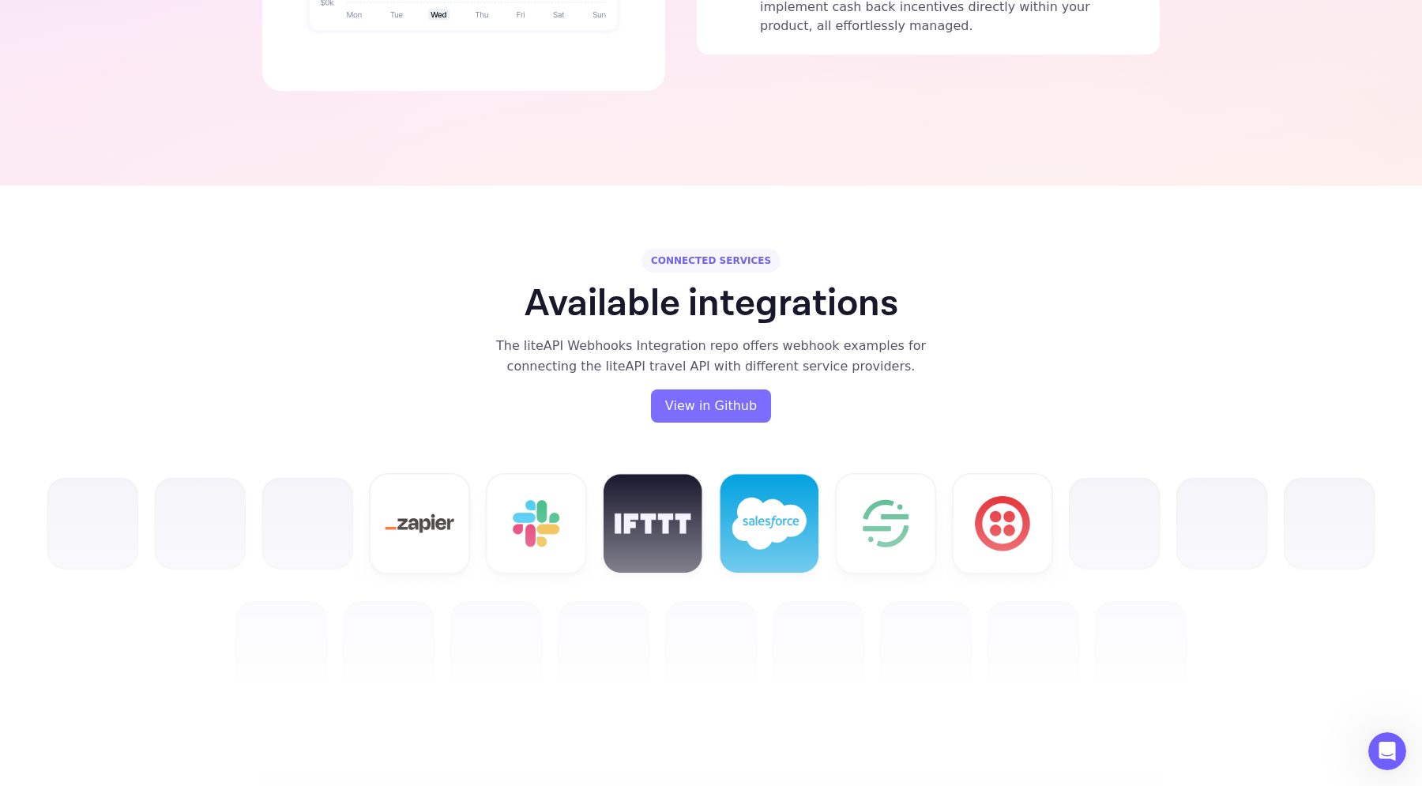
click at [699, 336] on div "The liteAPI Webhooks Integration repo offers webhook examples for connecting th…" at bounding box center [710, 356] width 431 height 41
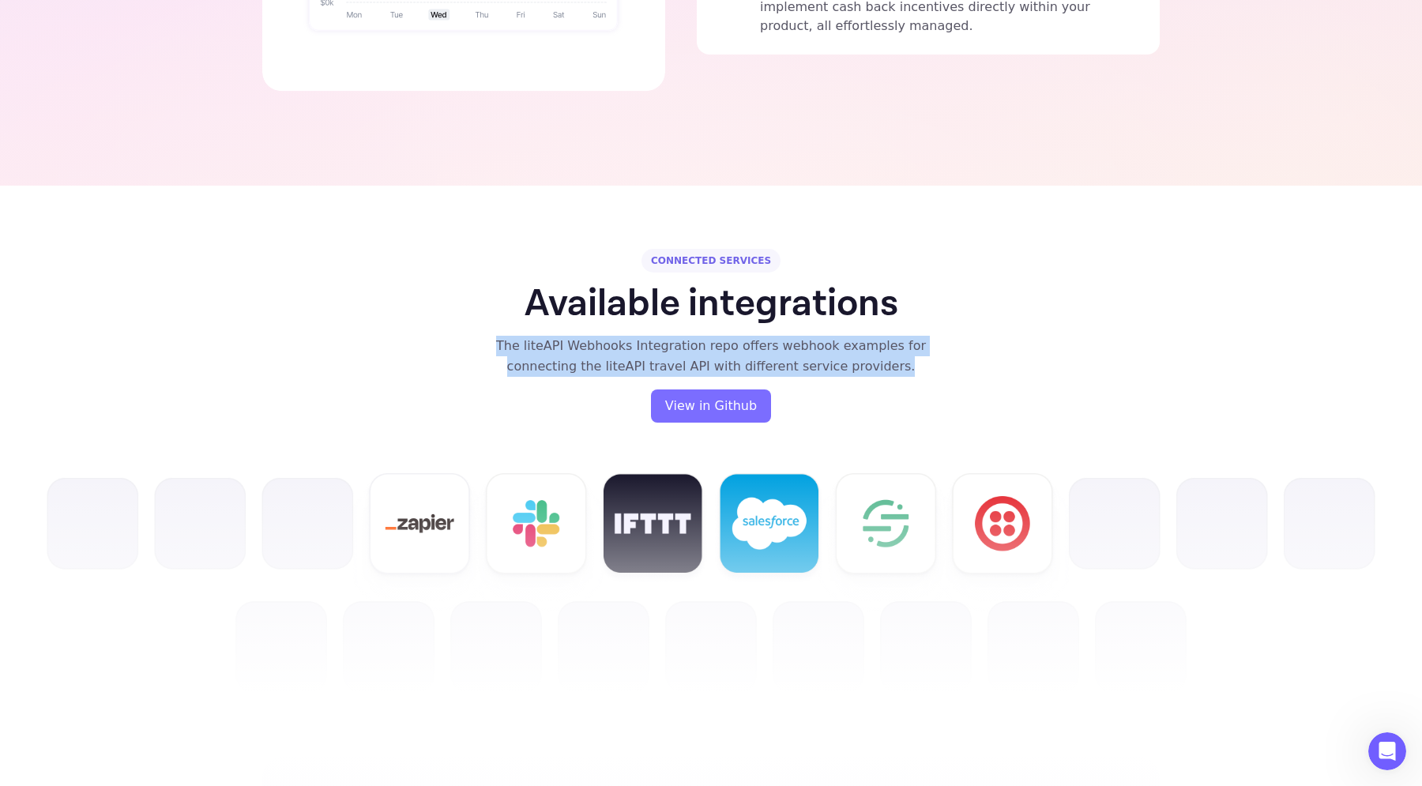
click at [699, 336] on div "The liteAPI Webhooks Integration repo offers webhook examples for connecting th…" at bounding box center [710, 356] width 431 height 41
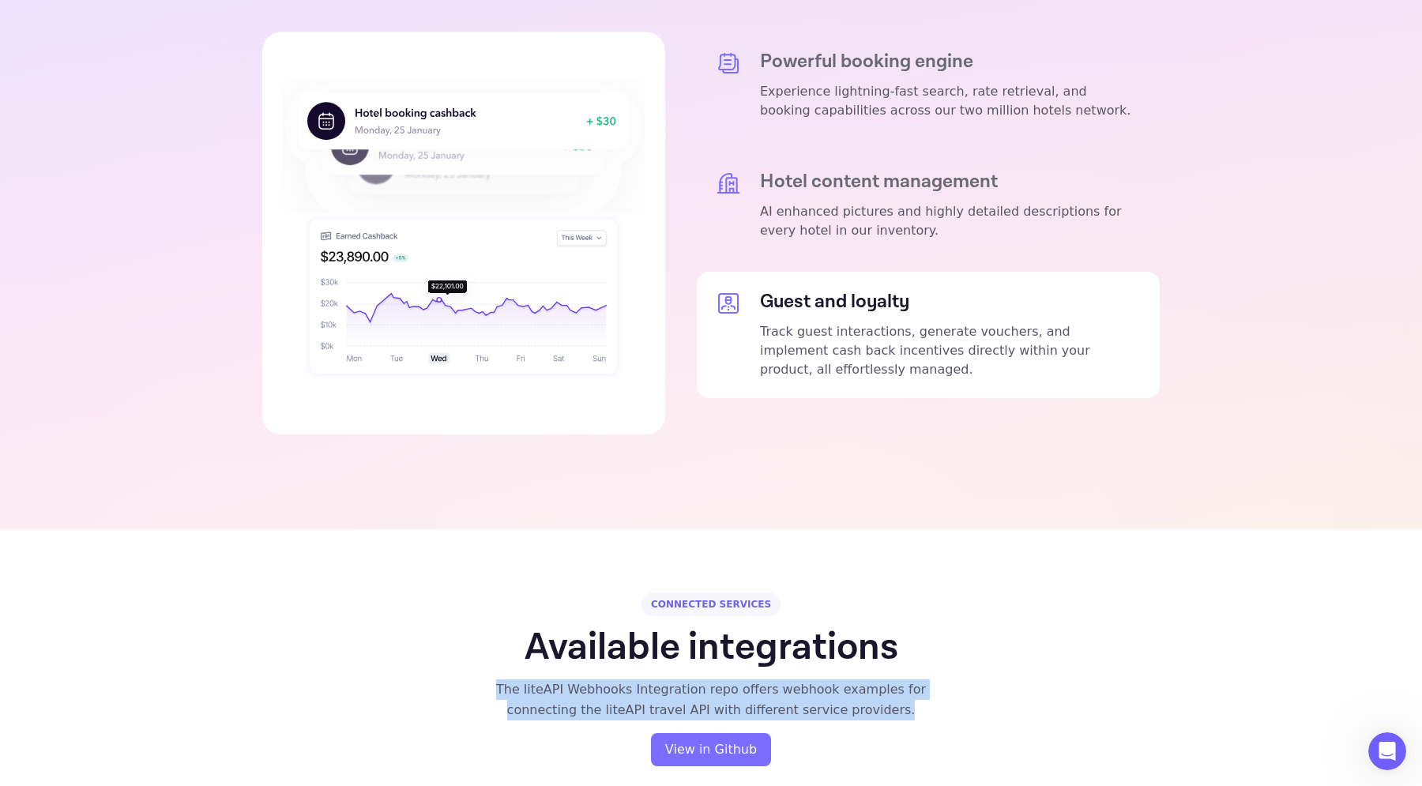
scroll to position [3110, 0]
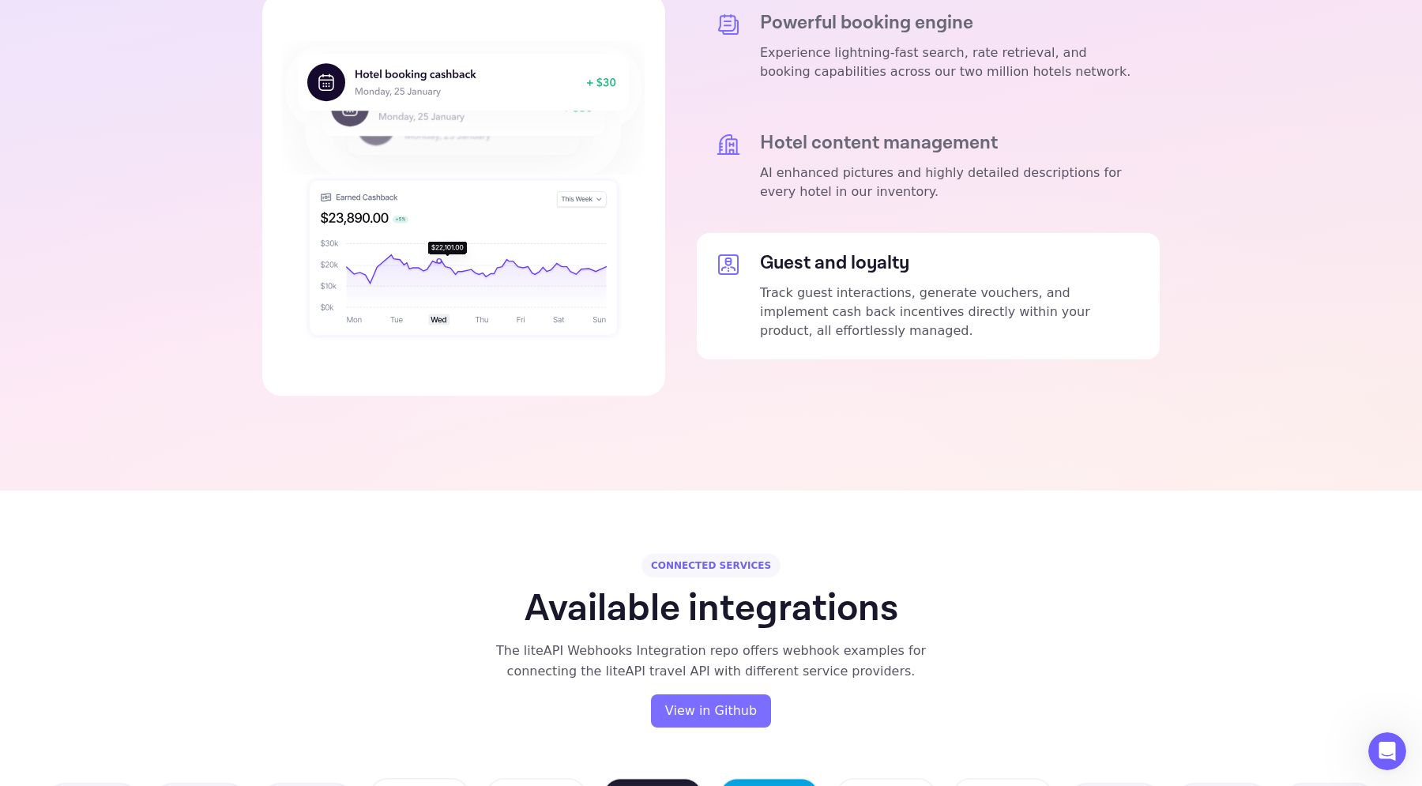
click at [676, 590] on h1 "Available integrations" at bounding box center [712, 609] width 374 height 38
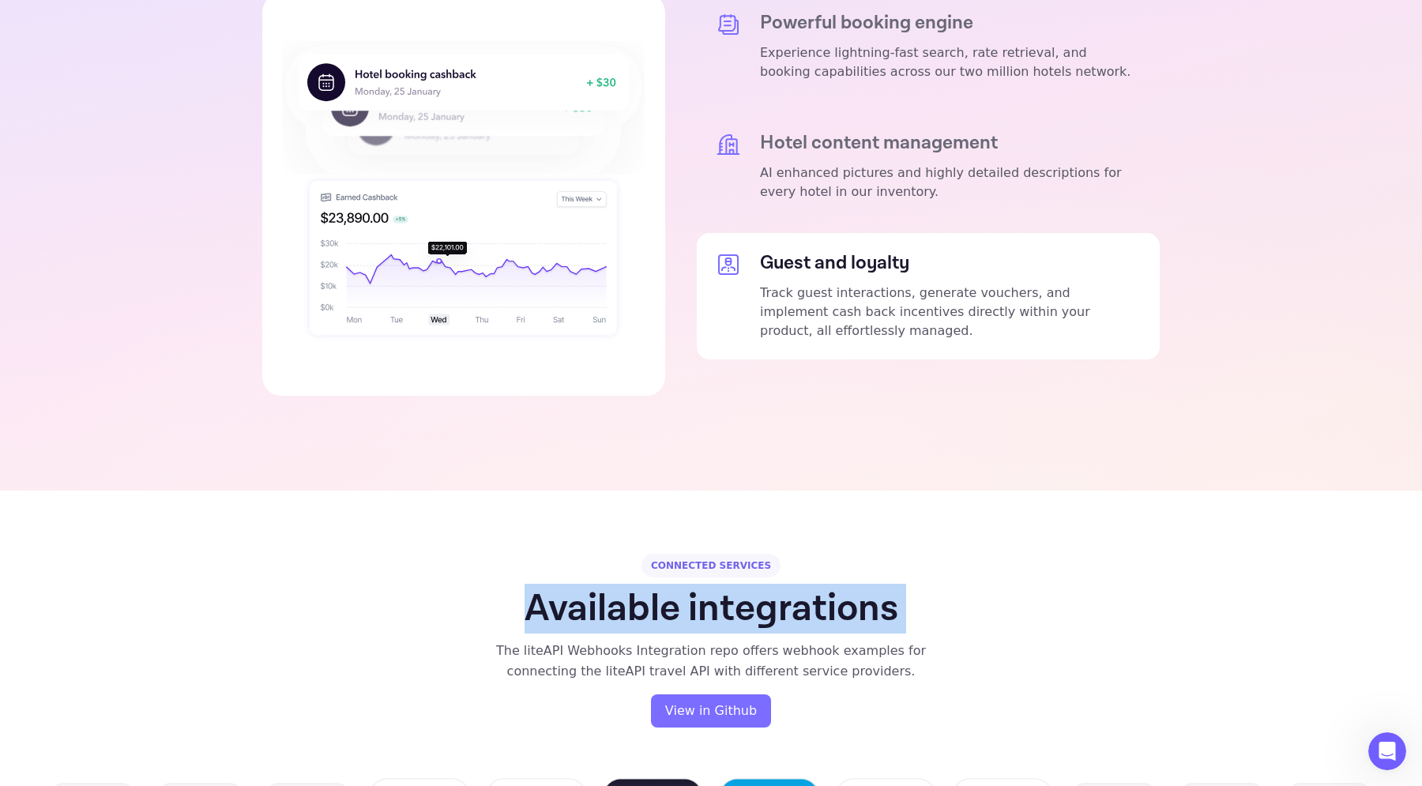
click at [630, 590] on h1 "Available integrations" at bounding box center [712, 609] width 374 height 38
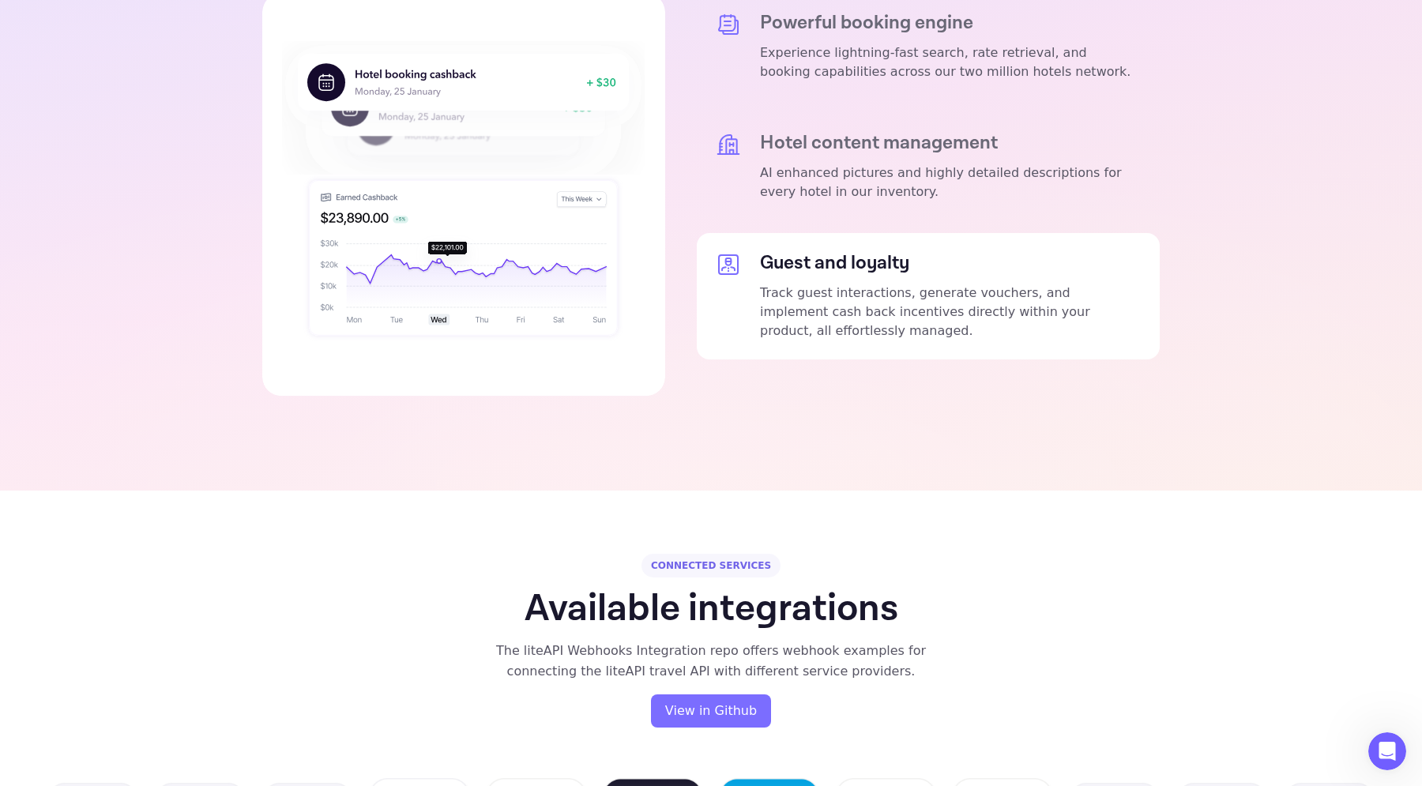
click at [631, 641] on div "The liteAPI Webhooks Integration repo offers webhook examples for connecting th…" at bounding box center [710, 661] width 431 height 41
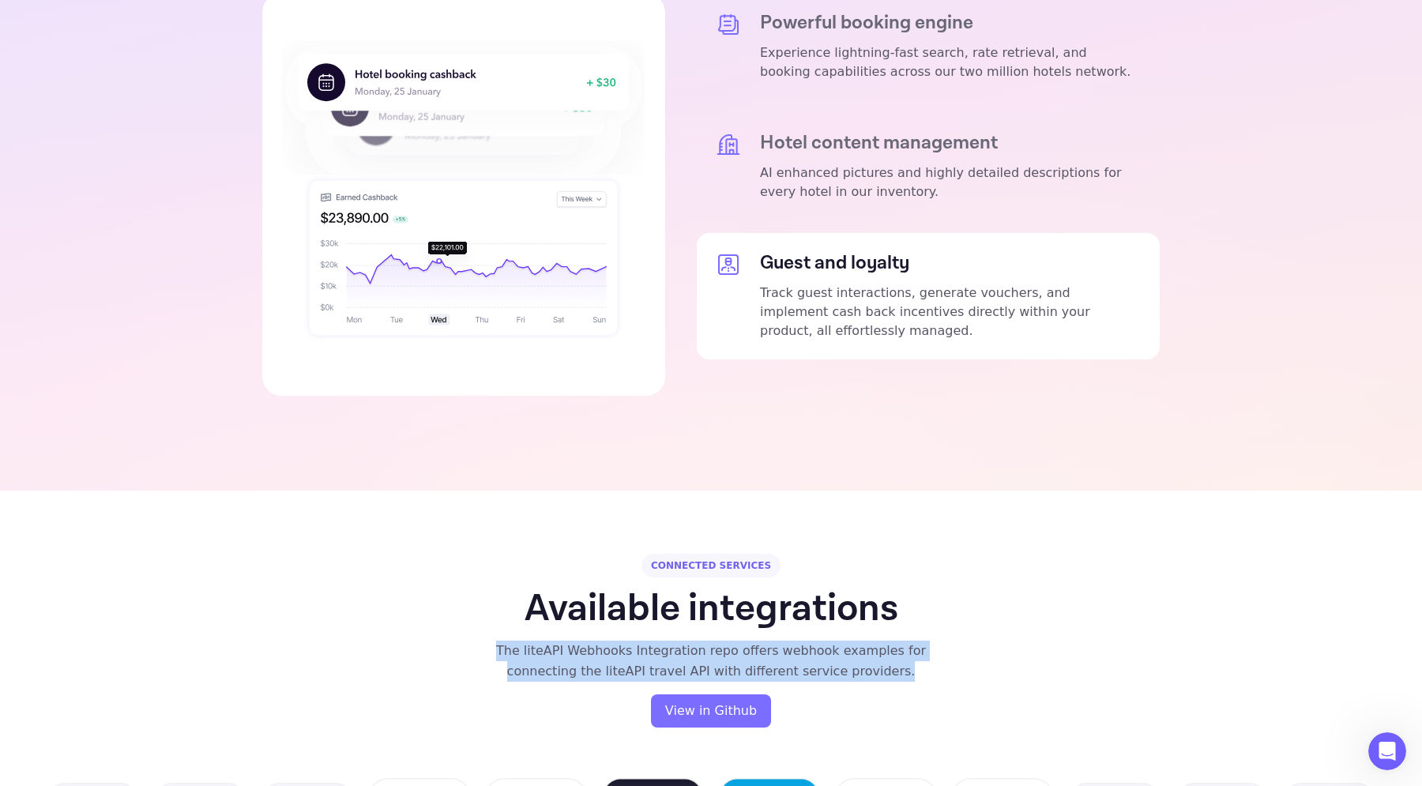
click at [608, 641] on div "The liteAPI Webhooks Integration repo offers webhook examples for connecting th…" at bounding box center [710, 661] width 431 height 41
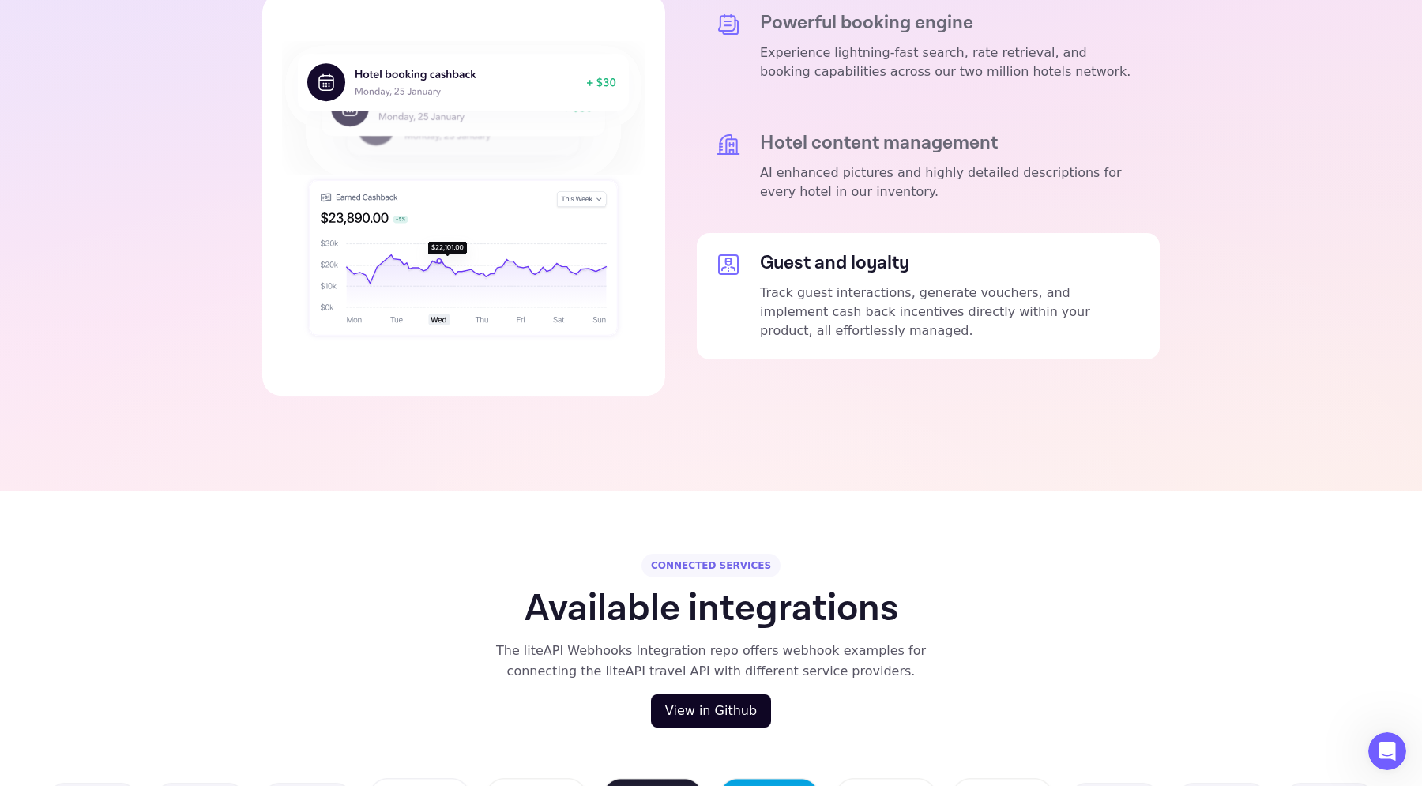
click at [698, 695] on button "View in Github" at bounding box center [711, 711] width 120 height 33
